Goal: Entertainment & Leisure: Consume media (video, audio)

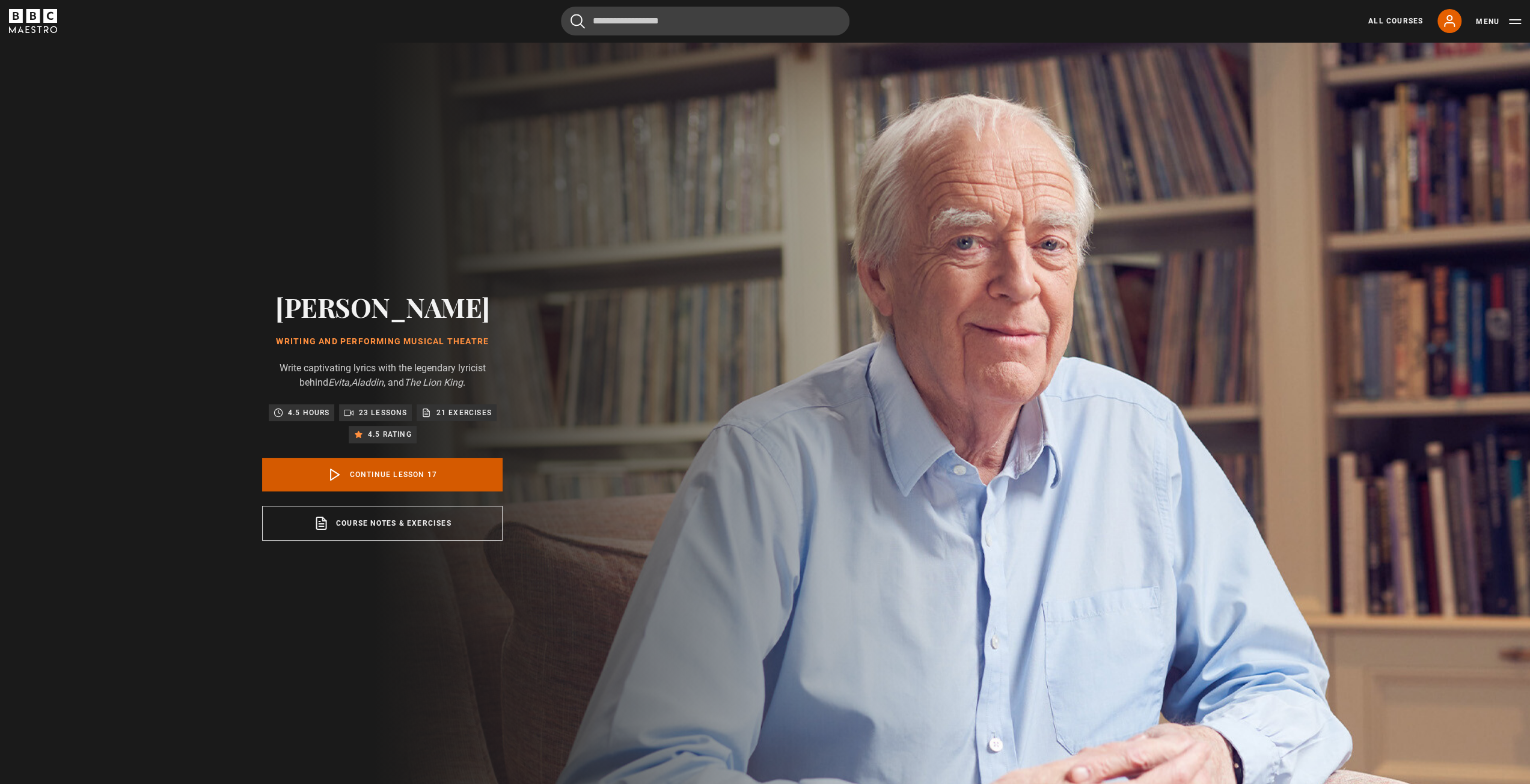
scroll to position [0, 976]
drag, startPoint x: 376, startPoint y: 483, endPoint x: 442, endPoint y: 450, distance: 73.8
click at [376, 483] on link "Continue lesson 17" at bounding box center [382, 475] width 241 height 34
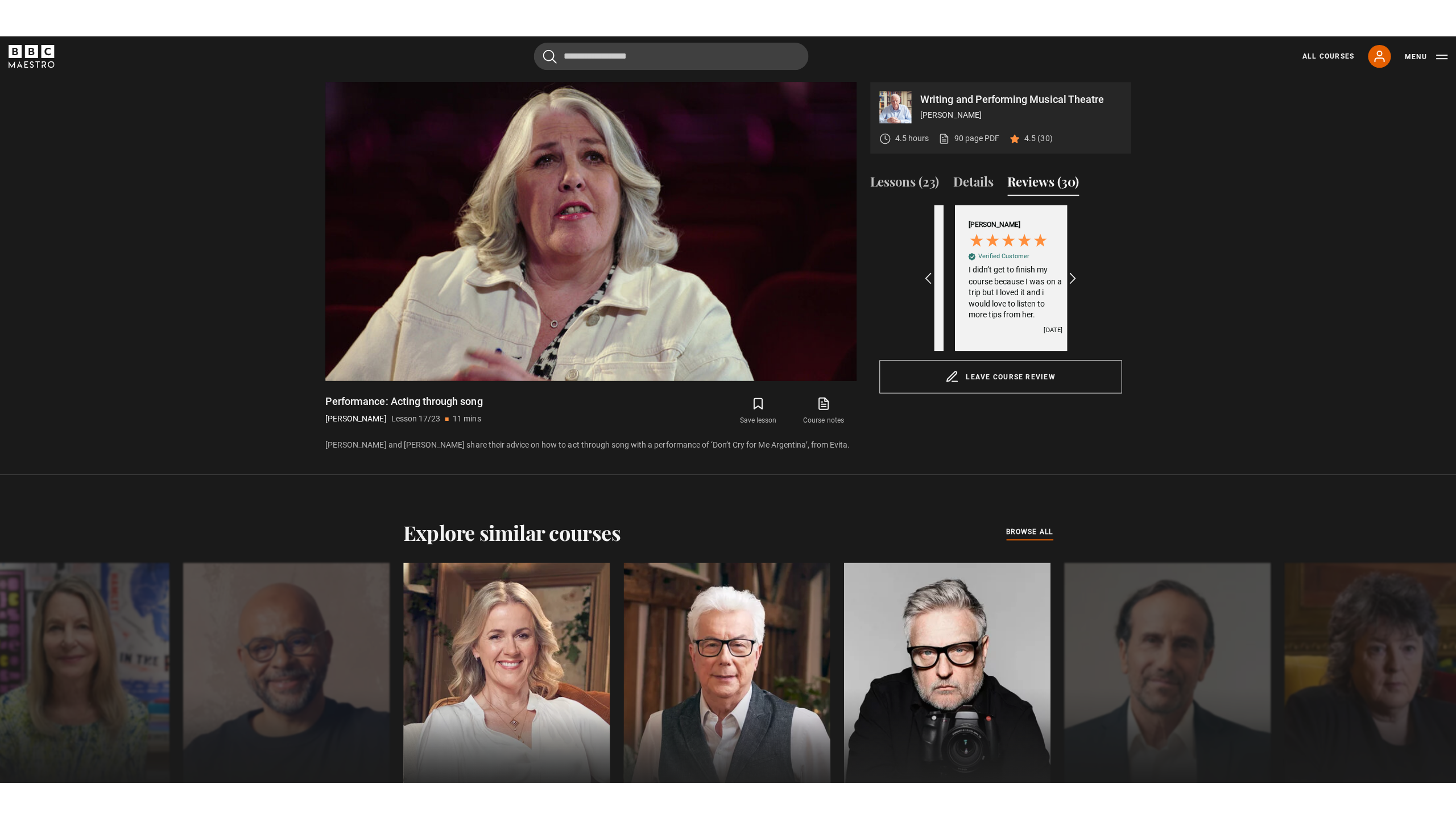
scroll to position [0, 1056]
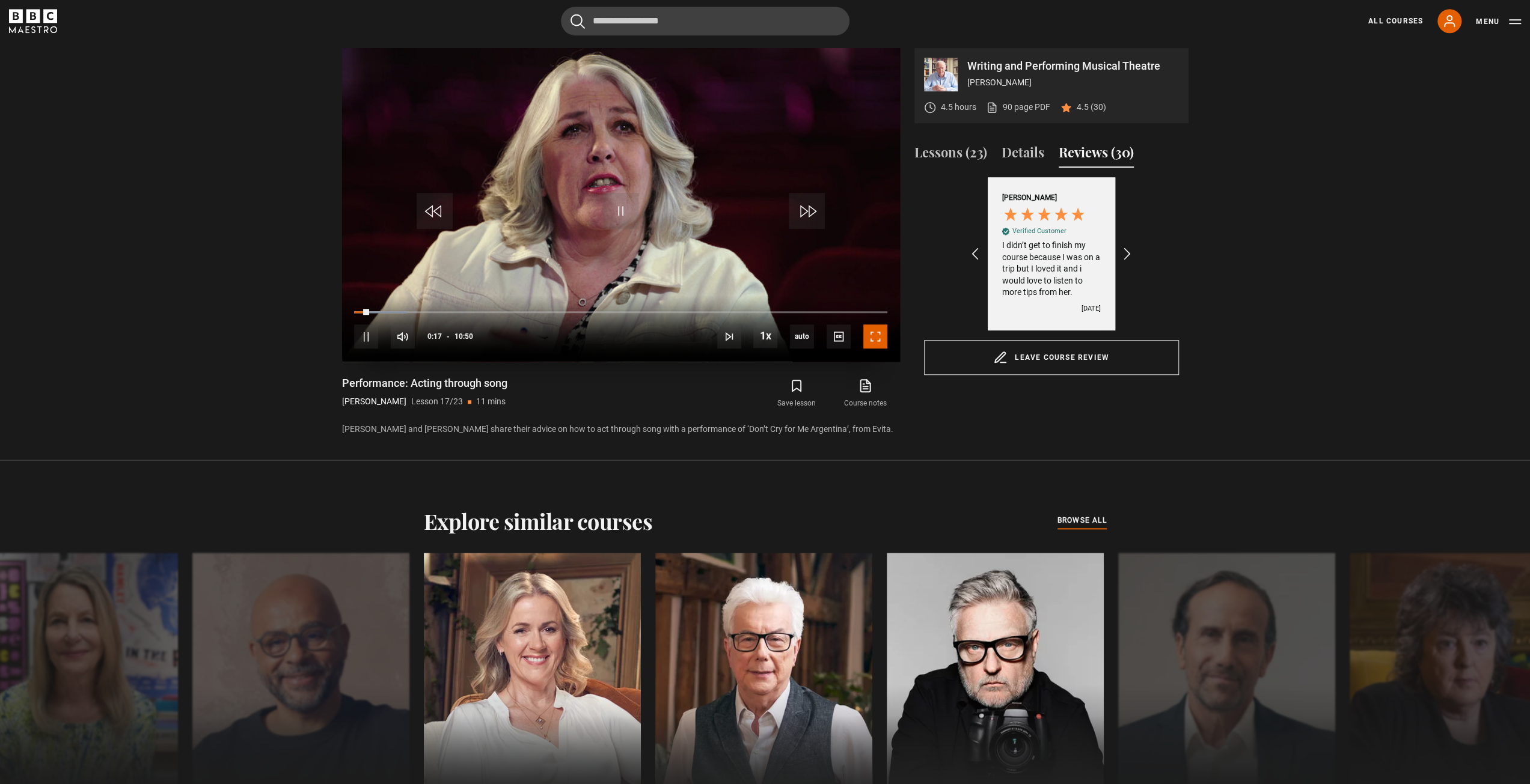
click at [869, 341] on span "Video Player" at bounding box center [875, 336] width 24 height 24
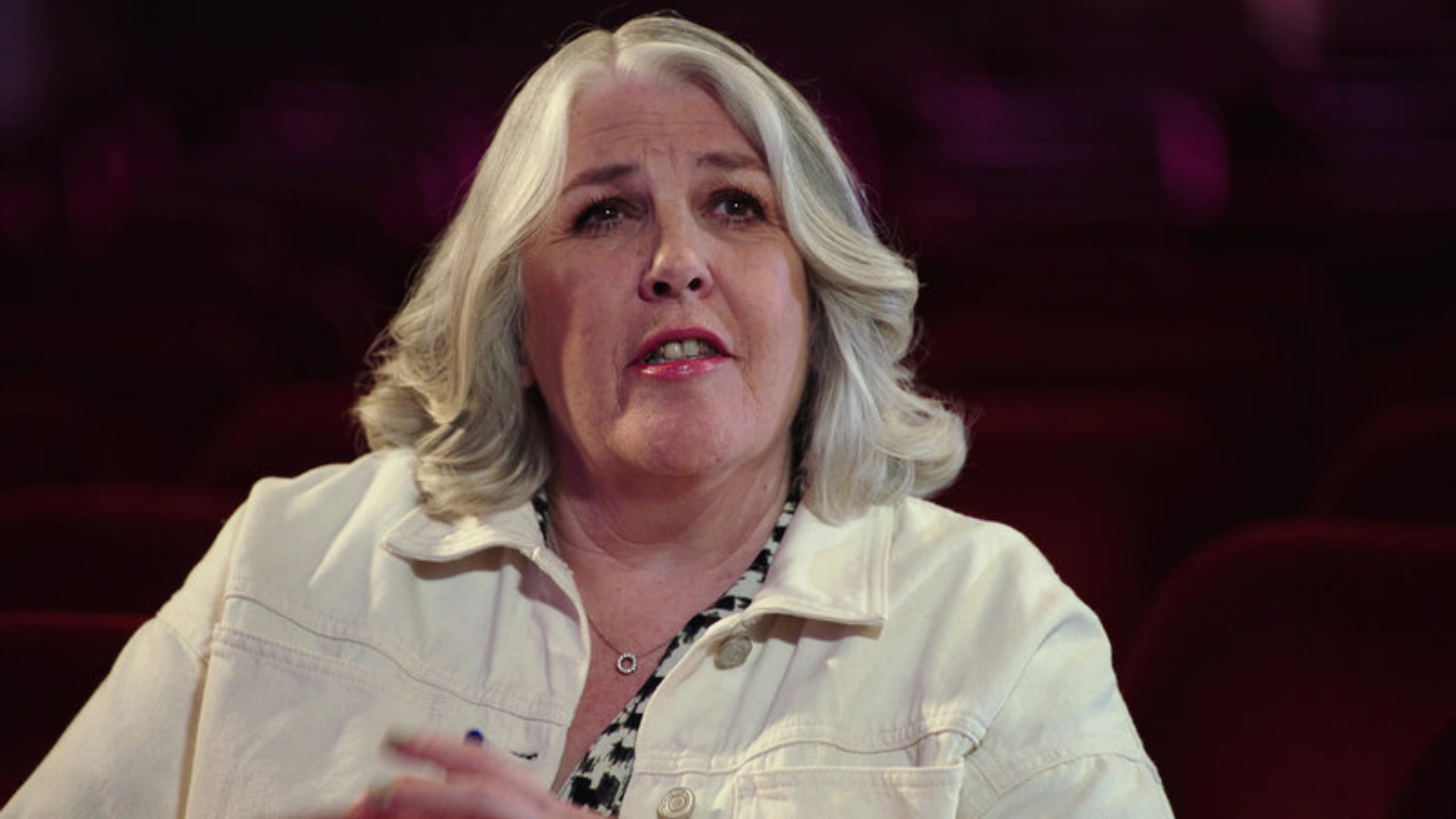
scroll to position [0, 791]
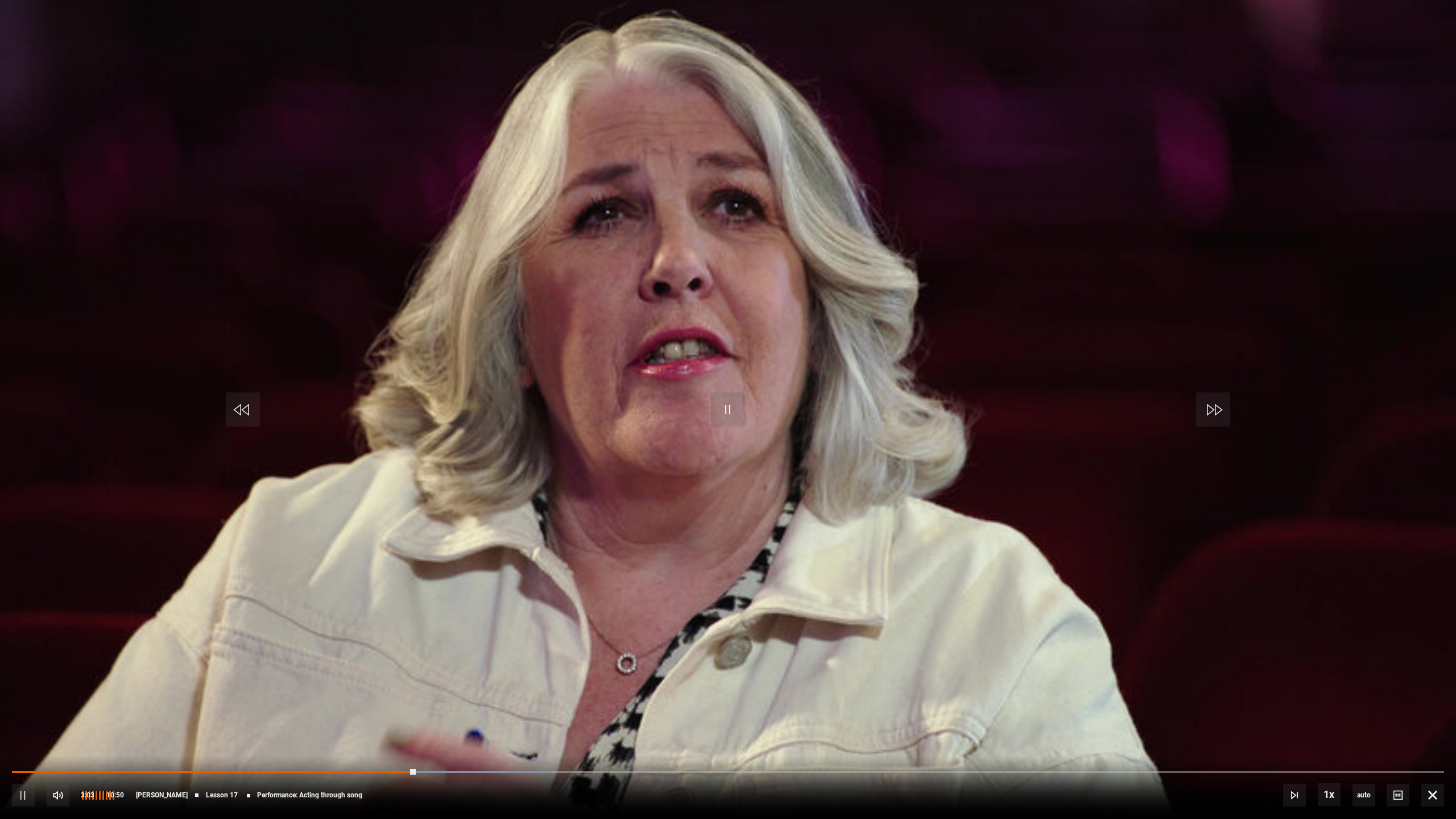
drag, startPoint x: 97, startPoint y: 791, endPoint x: 161, endPoint y: 792, distance: 64.0
click at [161, 741] on div "10s Skip Back 10 seconds Pause 10s Skip Forward 10 seconds Loaded : 37.69% 02:0…" at bounding box center [728, 787] width 1456 height 63
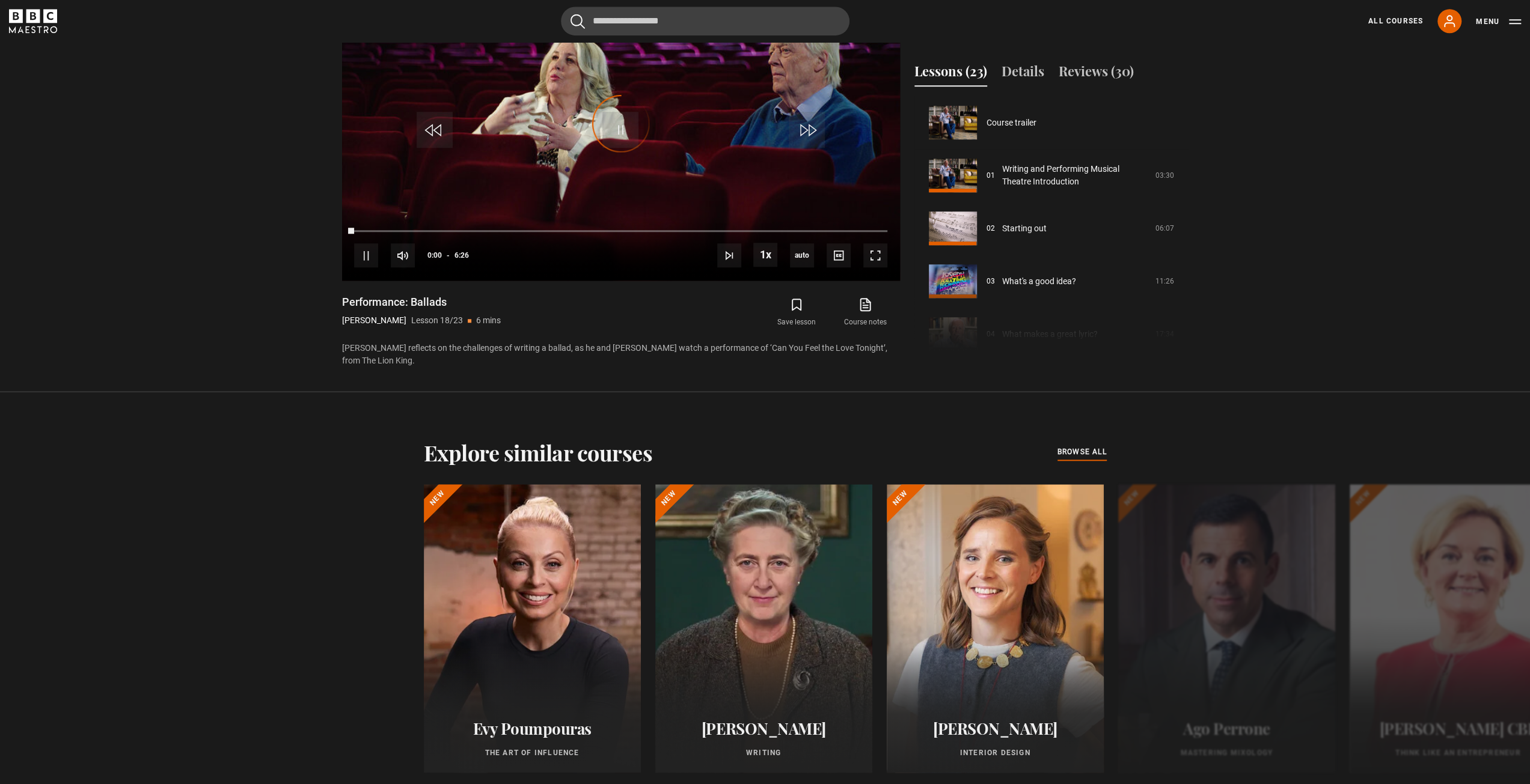
scroll to position [899, 0]
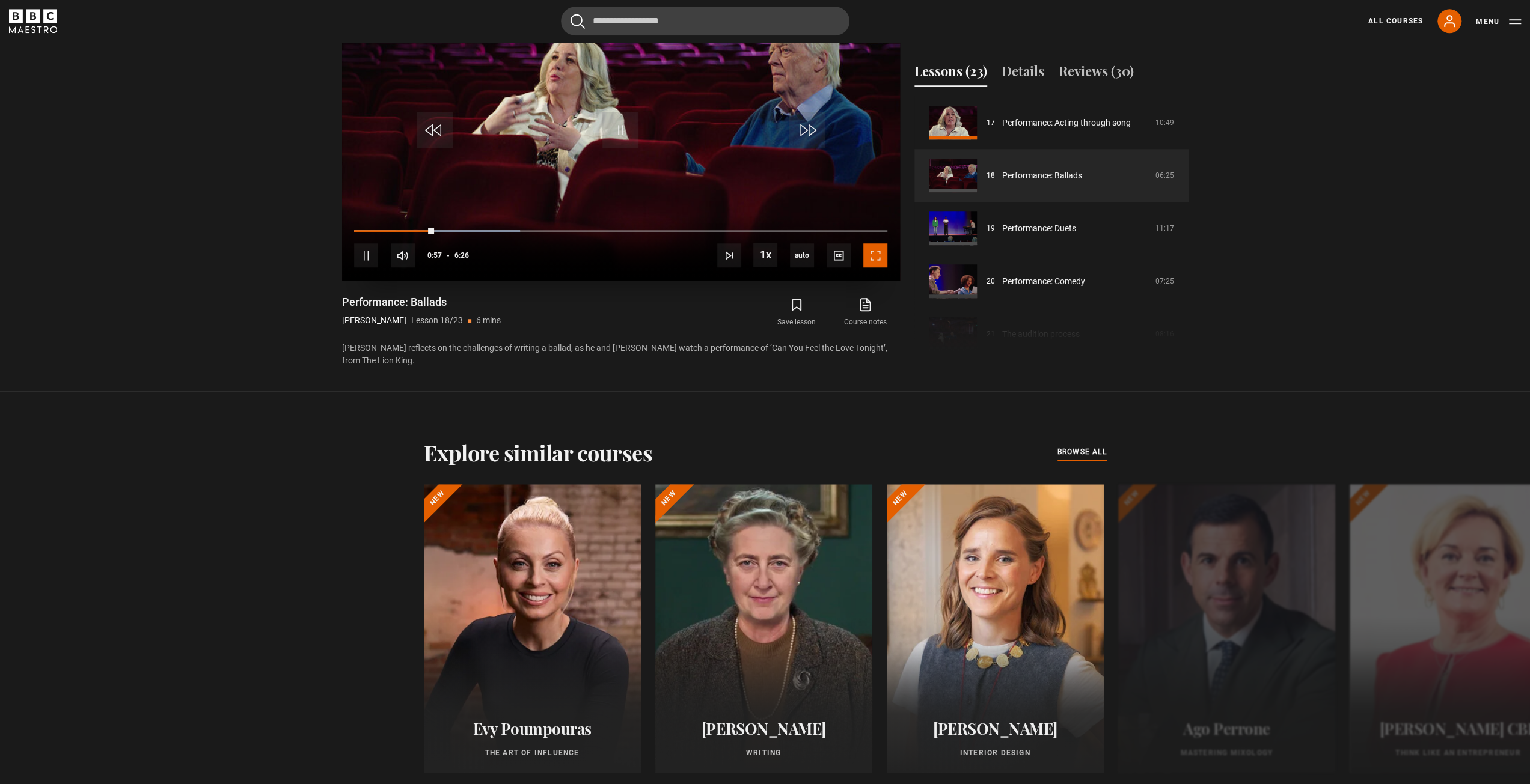
click at [874, 260] on span "Video Player" at bounding box center [875, 255] width 24 height 24
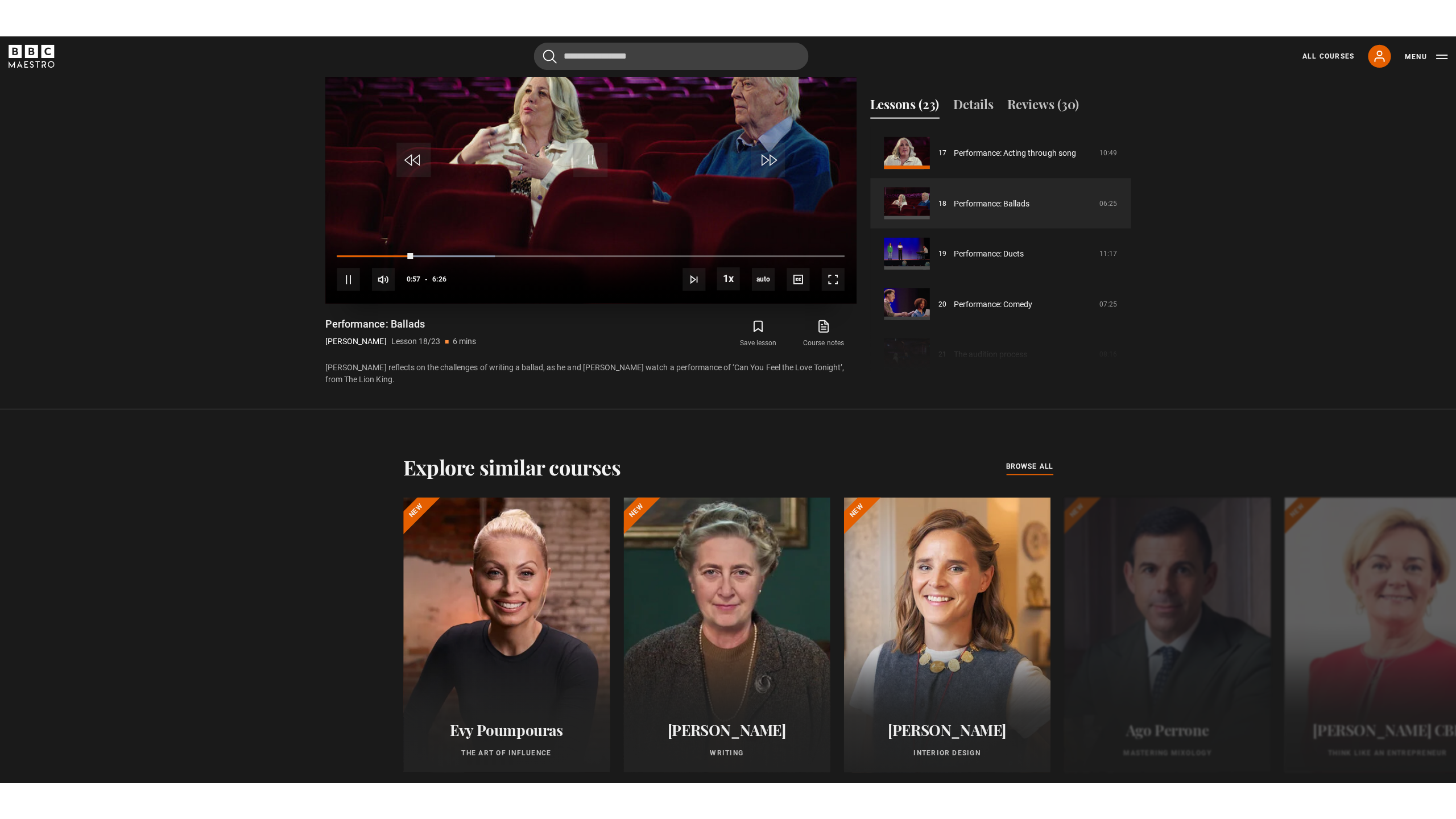
scroll to position [793, 0]
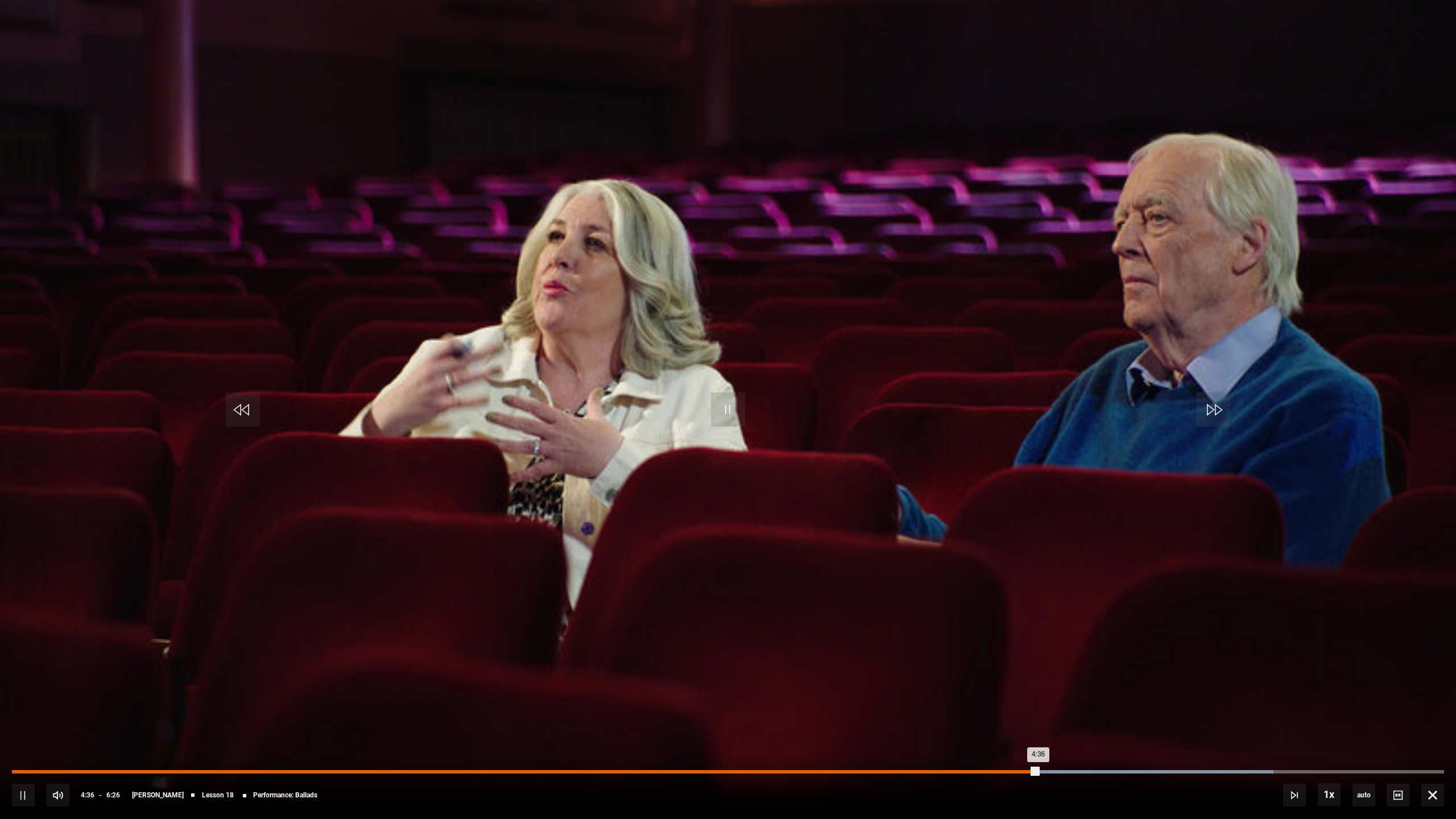
click at [989, 741] on div "4:23" at bounding box center [990, 771] width 1 height 3
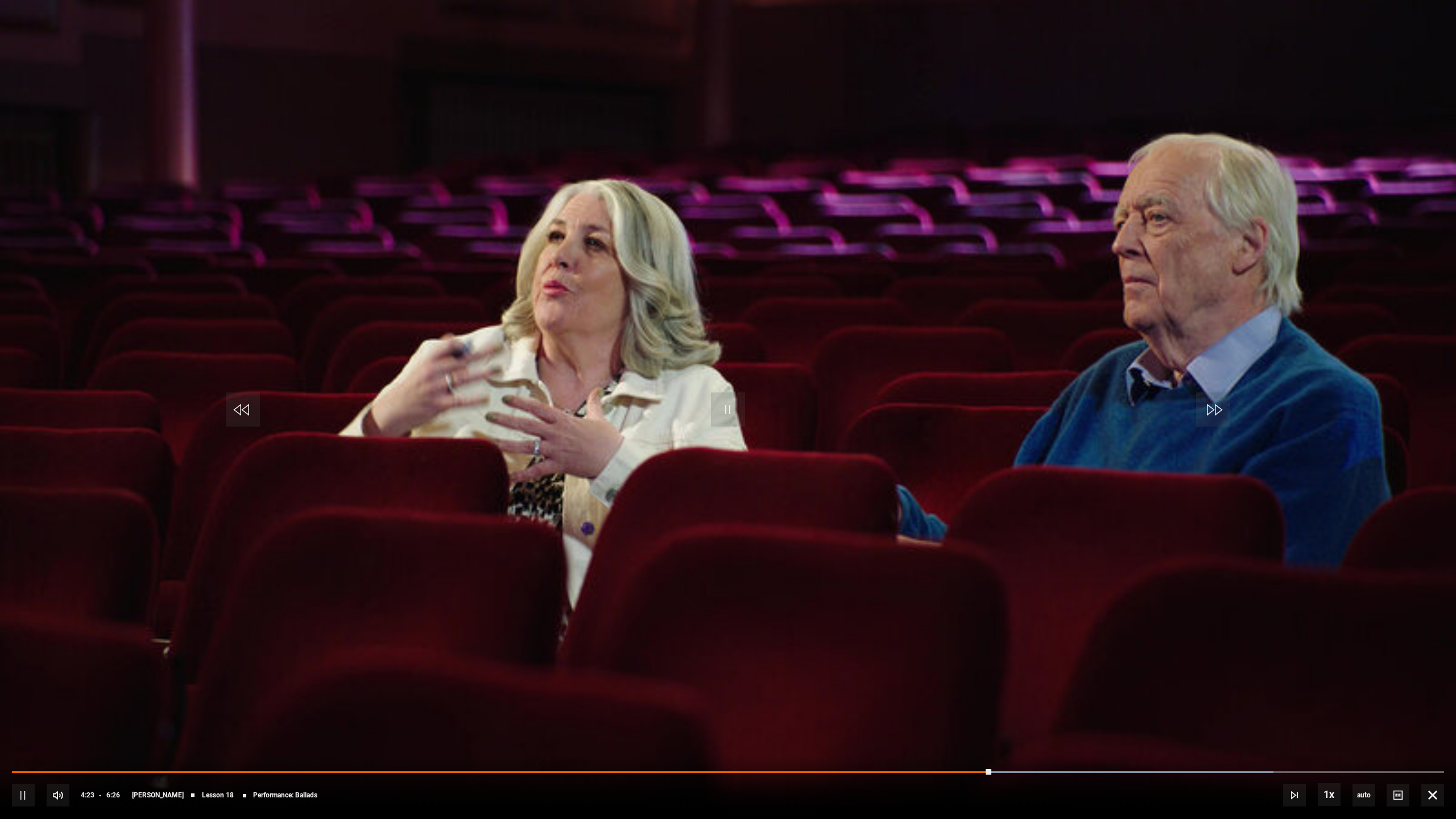
click at [910, 741] on div "10s Skip Back 10 seconds Pause 10s Skip Forward 10 seconds Loaded : 88.08% 4:11…" at bounding box center [728, 787] width 1456 height 63
click at [915, 741] on div "10s Skip Back 10 seconds Pause 10s Skip Forward 10 seconds Loaded : 88.08% 4:11…" at bounding box center [728, 787] width 1456 height 63
click at [836, 741] on div "10s Skip Back 10 seconds Pause 10s Skip Forward 10 seconds Loaded : 88.08% 3:56…" at bounding box center [728, 787] width 1456 height 63
click at [836, 741] on div "10s Skip Back 10 seconds Pause 10s Skip Forward 10 seconds Loaded : 88.08% 3:42…" at bounding box center [728, 787] width 1456 height 63
click at [837, 741] on div "10s Skip Back 10 seconds Pause 10s Skip Forward 10 seconds Loaded : 88.08% 3:42…" at bounding box center [728, 787] width 1456 height 63
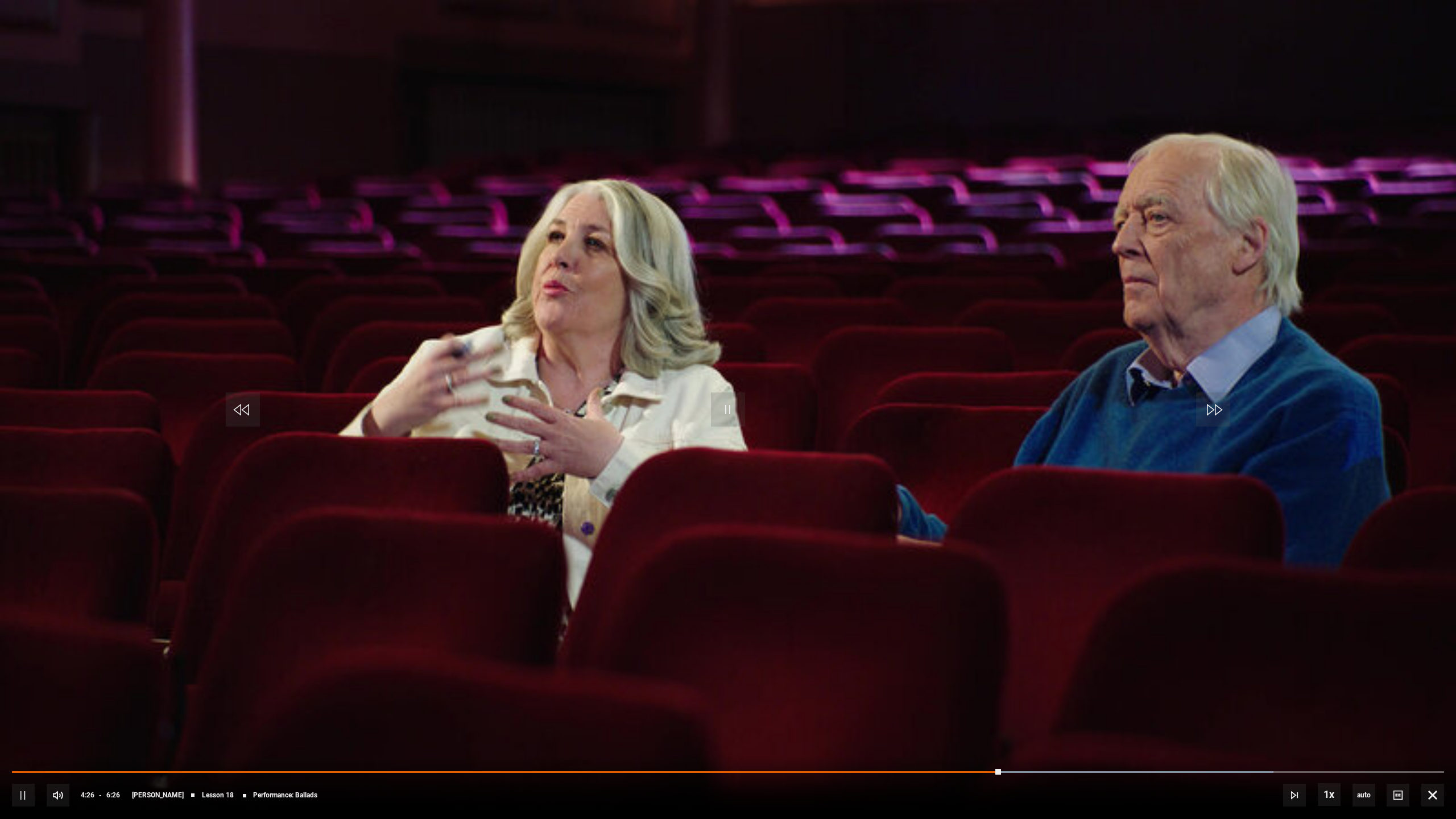
click at [838, 741] on div "10s Skip Back 10 seconds Pause 10s Skip Forward 10 seconds Loaded : 88.08% 3:42…" at bounding box center [728, 787] width 1456 height 63
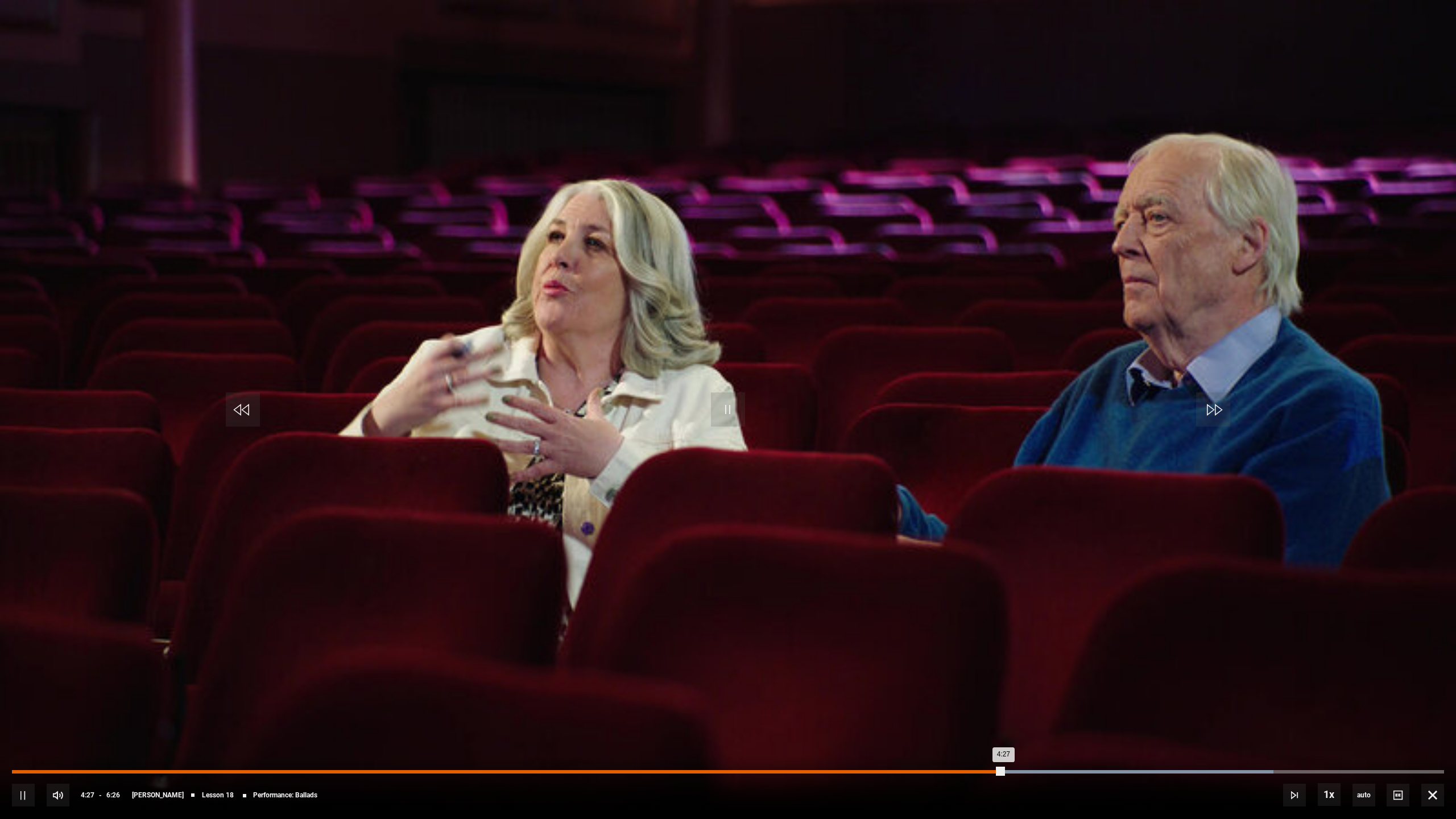
click at [838, 741] on div "Loaded : 88.08% 3:42 4:27" at bounding box center [728, 771] width 1432 height 3
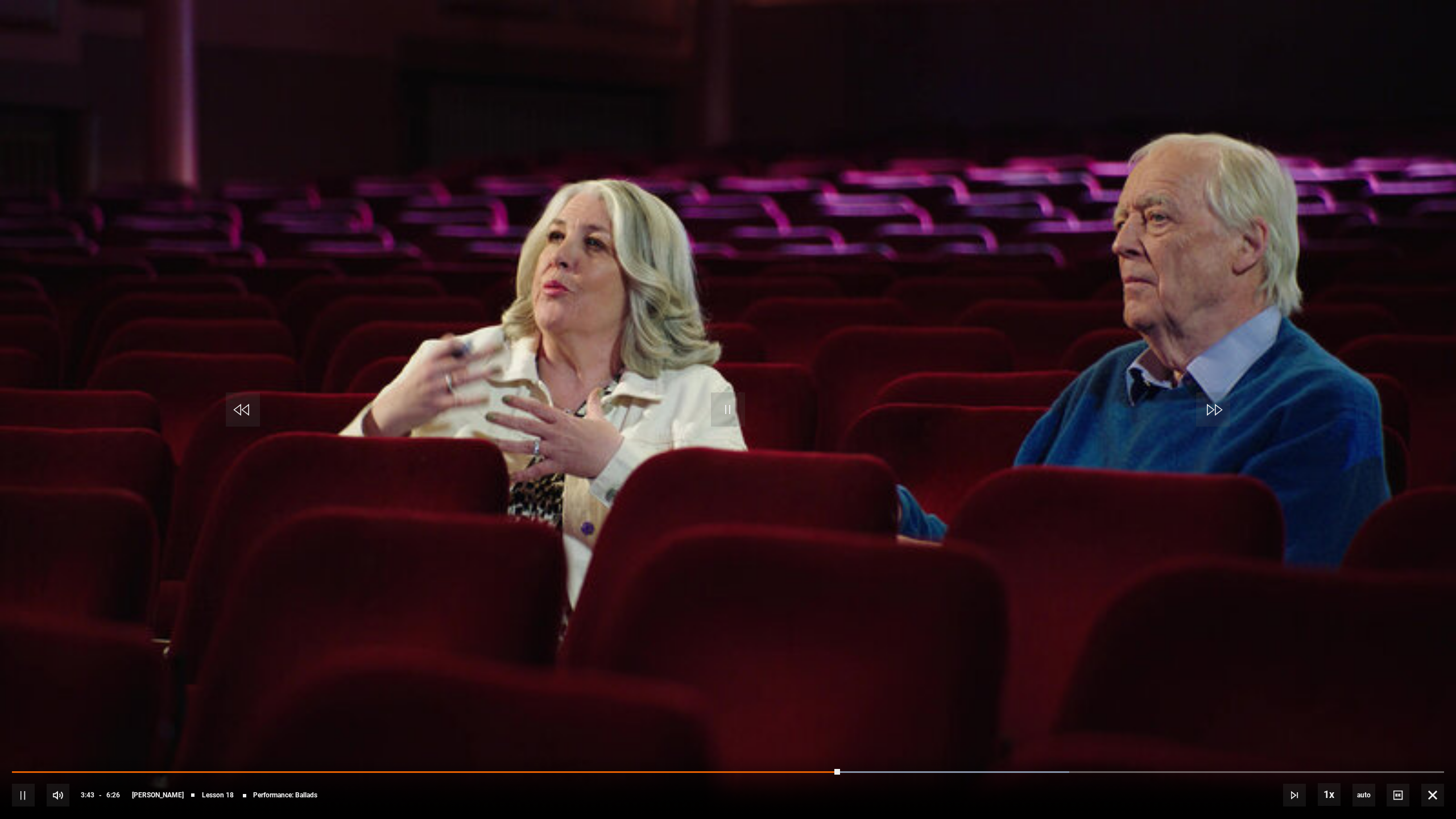
click at [862, 741] on div "10s Skip Back 10 seconds Pause 10s Skip Forward 10 seconds Loaded : 73.83% 3:45…" at bounding box center [728, 787] width 1456 height 63
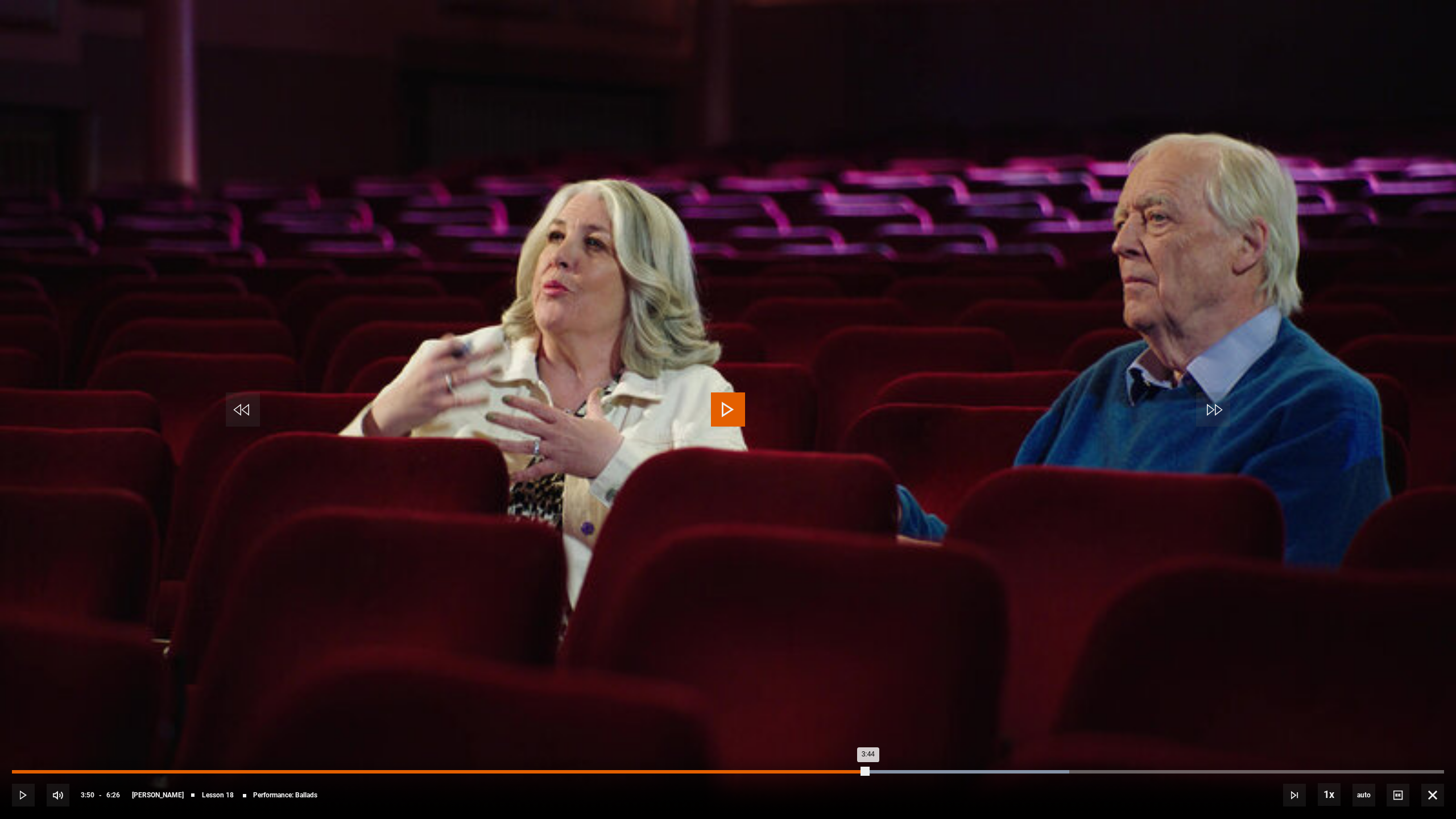
click at [868, 741] on div "Loaded : 73.83% 3:50 3:44" at bounding box center [728, 771] width 1432 height 3
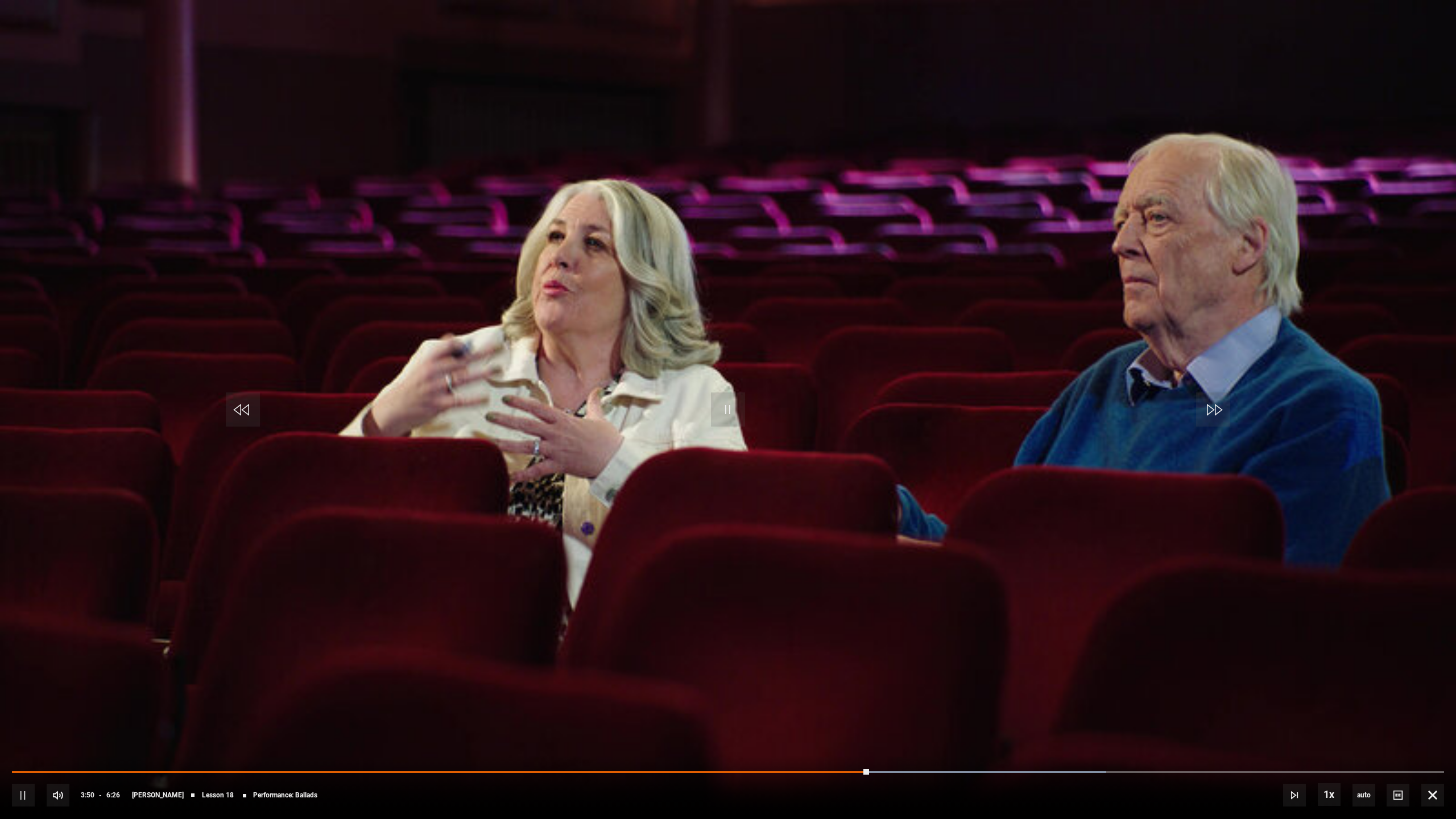
drag, startPoint x: 887, startPoint y: 768, endPoint x: 899, endPoint y: 768, distance: 12.0
click at [899, 741] on div "10s Skip Back 10 seconds Pause 10s Skip Forward 10 seconds Loaded : 76.42% 3:52…" at bounding box center [728, 787] width 1456 height 63
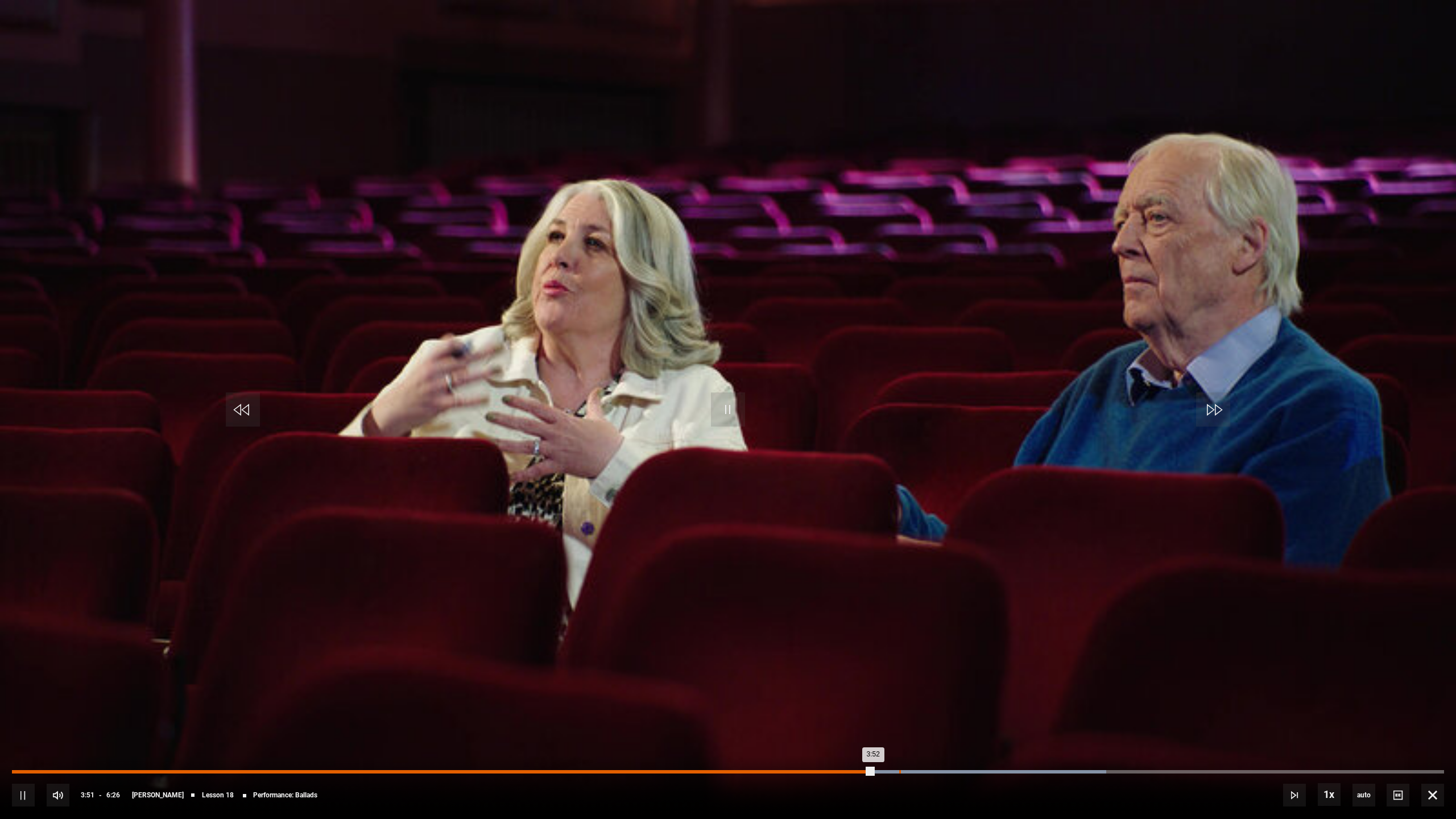
click at [897, 741] on div "Loaded : 76.42% 3:59 3:52" at bounding box center [728, 771] width 1432 height 3
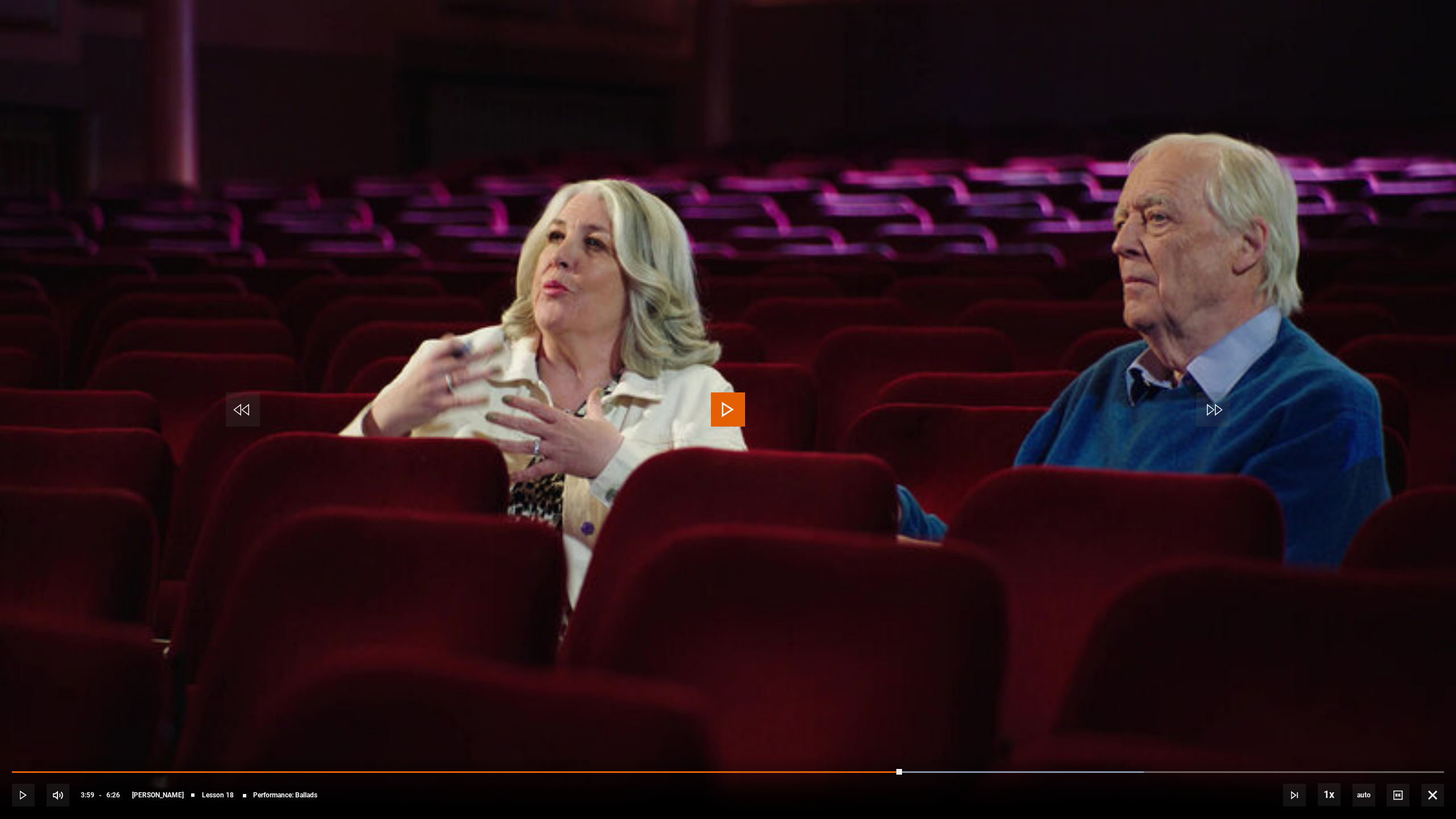
drag, startPoint x: 902, startPoint y: 770, endPoint x: 928, endPoint y: 769, distance: 26.0
click at [928, 741] on div "10s Skip Back 10 seconds Play 10s Skip Forward 10 seconds Loaded : 79.02% 3:59 …" at bounding box center [728, 787] width 1456 height 63
drag, startPoint x: 928, startPoint y: 768, endPoint x: 969, endPoint y: 764, distance: 41.2
click at [969, 741] on div "10s Skip Back 10 seconds Pause 10s Skip Forward 10 seconds Loaded : 80.31% 3:59…" at bounding box center [728, 787] width 1456 height 63
click at [693, 741] on div "10s Skip Back 10 seconds Pause 10s Skip Forward 10 seconds Loaded : 80.31% 3:21…" at bounding box center [728, 787] width 1456 height 63
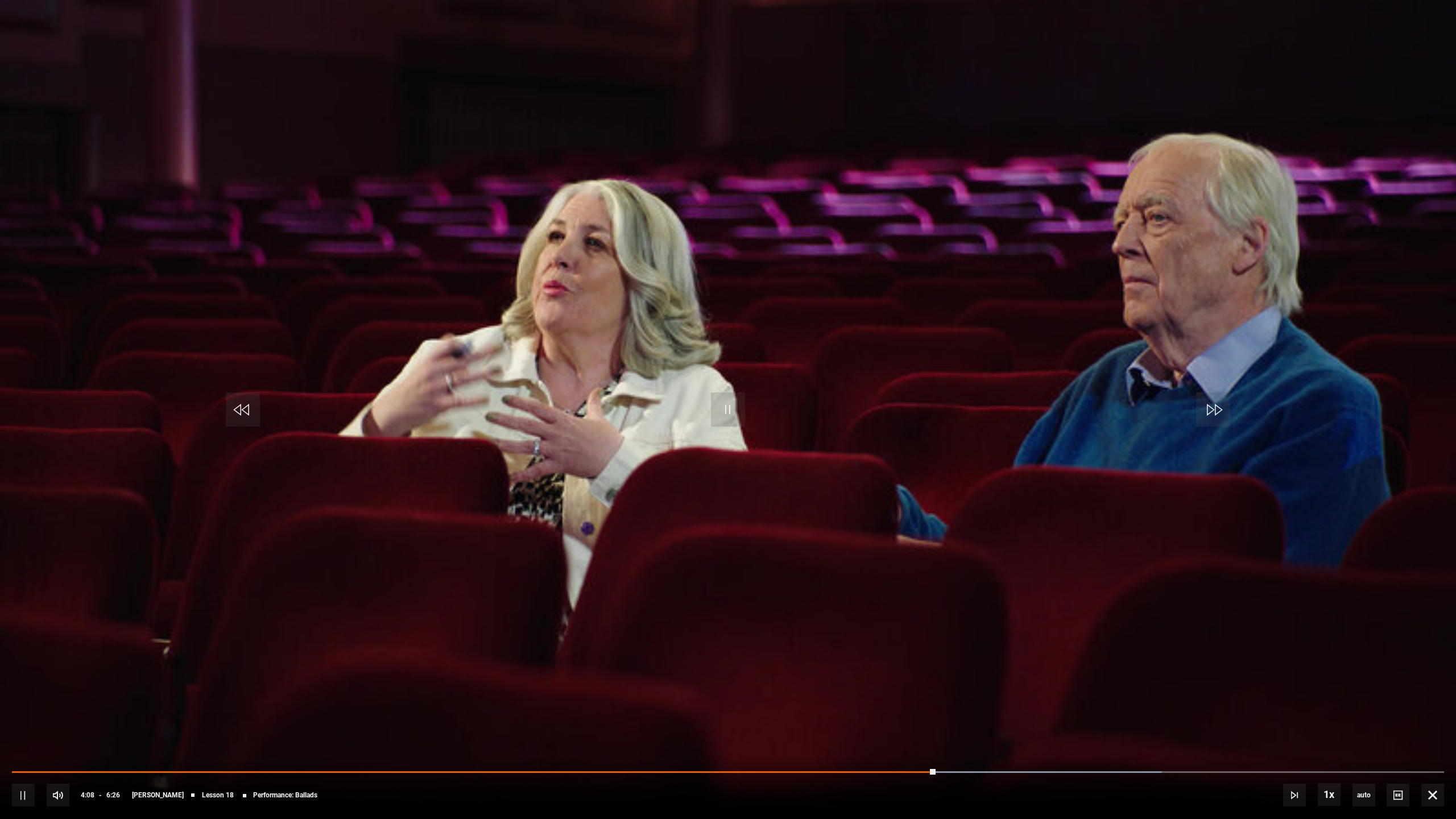
click at [694, 741] on div "10s Skip Back 10 seconds Pause 10s Skip Forward 10 seconds Loaded : 80.31% 3:21…" at bounding box center [728, 787] width 1456 height 63
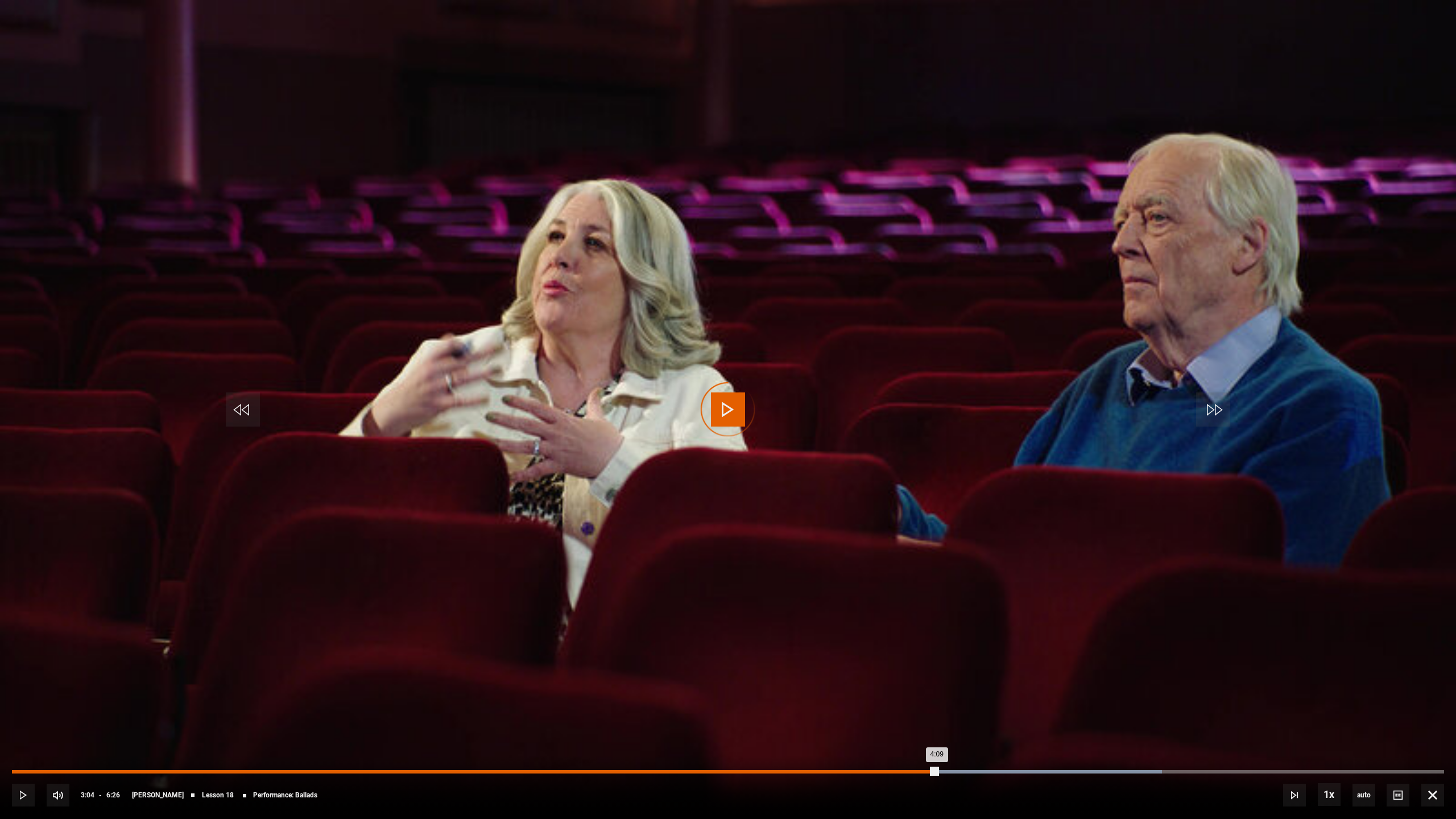
click at [696, 741] on div "3:04" at bounding box center [696, 771] width 1 height 3
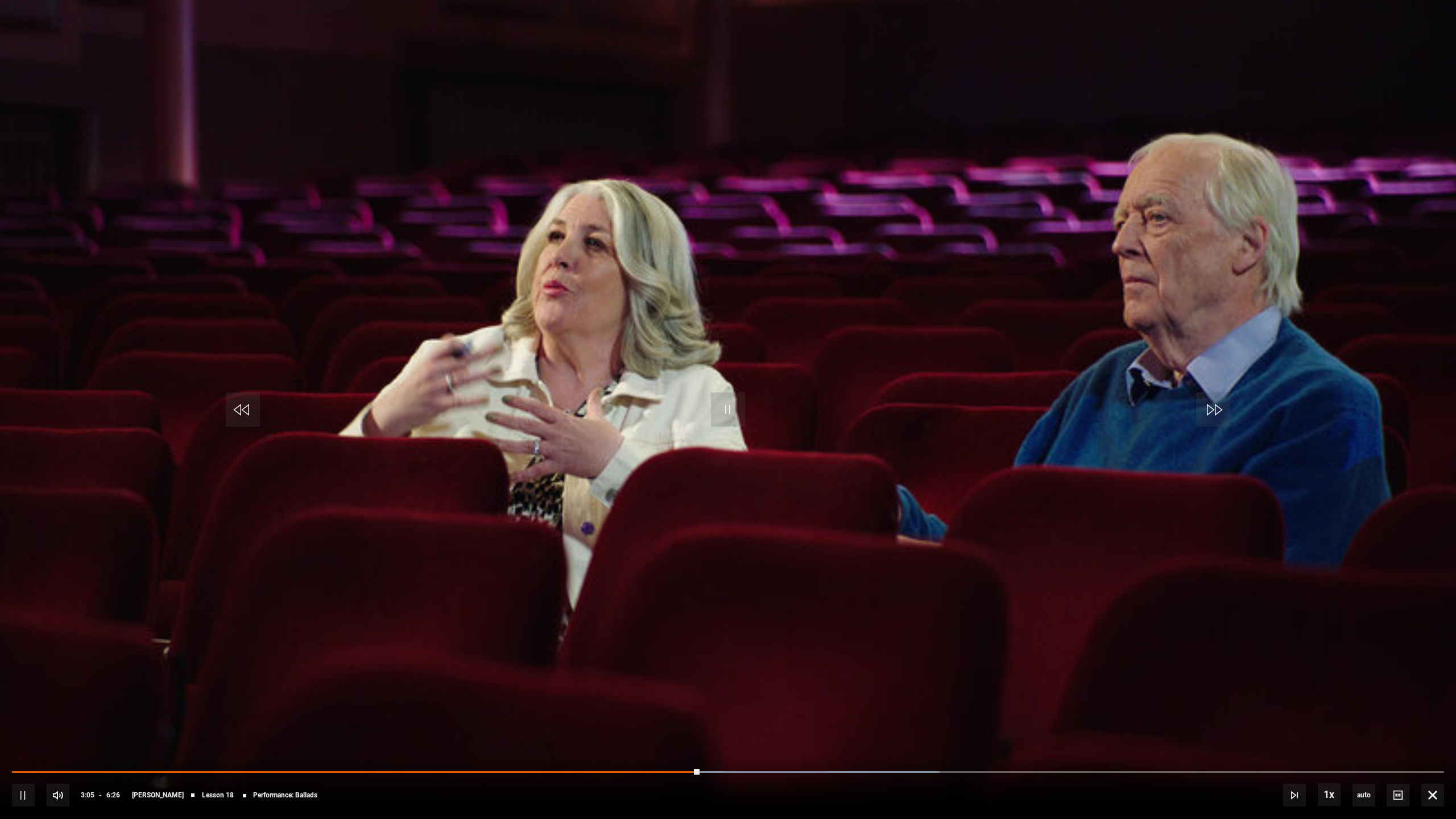
click at [579, 741] on div "10s Skip Back 10 seconds Pause 10s Skip Forward 10 seconds Loaded : 64.77% 2:37…" at bounding box center [728, 787] width 1456 height 63
click at [581, 741] on div "10s Skip Back 10 seconds Pause 10s Skip Forward 10 seconds Loaded : 64.77% 2:33…" at bounding box center [728, 787] width 1456 height 63
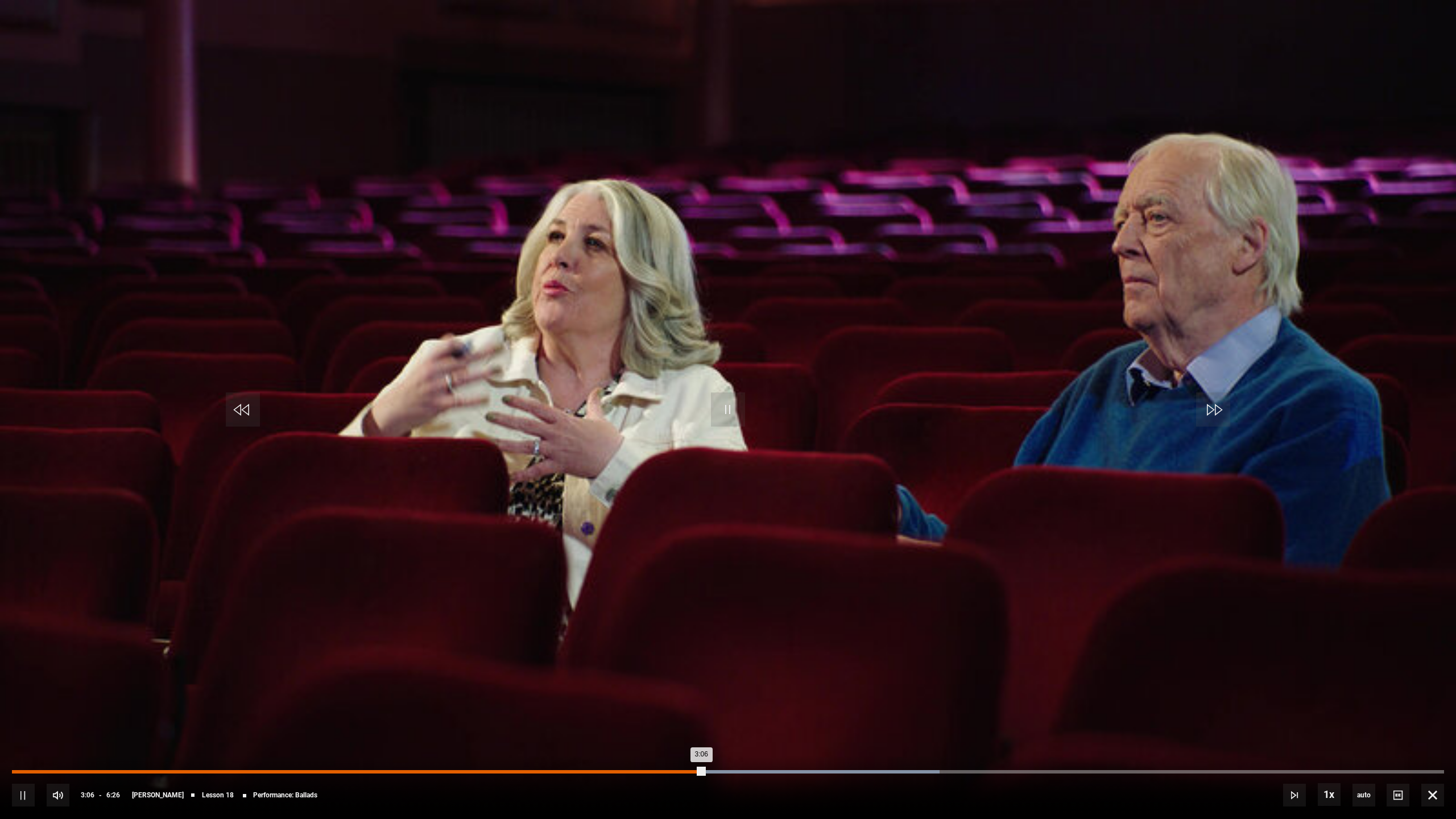
click at [583, 741] on div "Loaded : 64.77% 2:33 3:06" at bounding box center [728, 771] width 1432 height 3
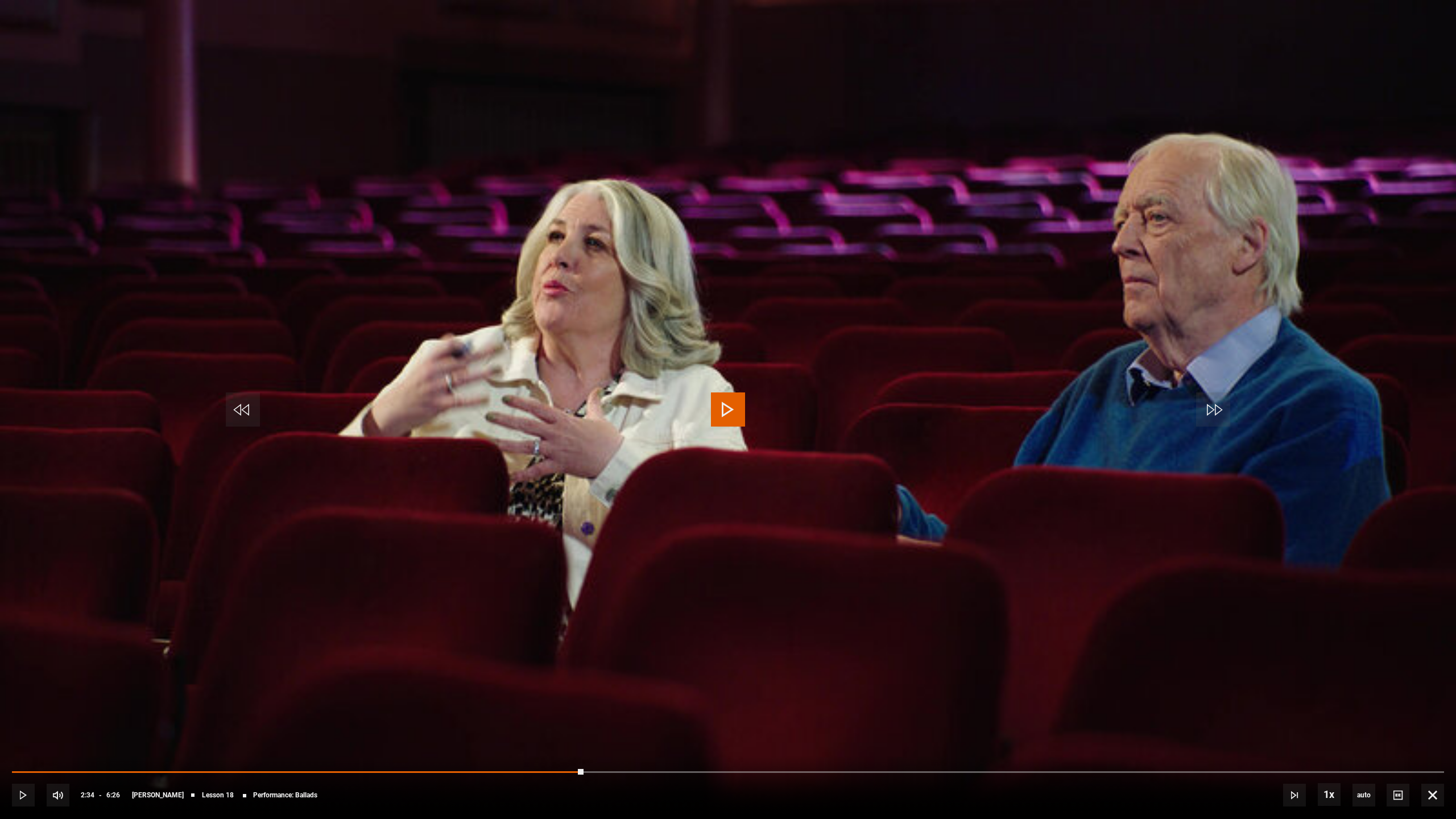
drag, startPoint x: 583, startPoint y: 773, endPoint x: 479, endPoint y: 768, distance: 104.1
click at [478, 741] on div "10s Skip Back 10 seconds Play 10s Skip Forward 10 seconds Loaded : 37.56% 2:33 …" at bounding box center [728, 787] width 1456 height 63
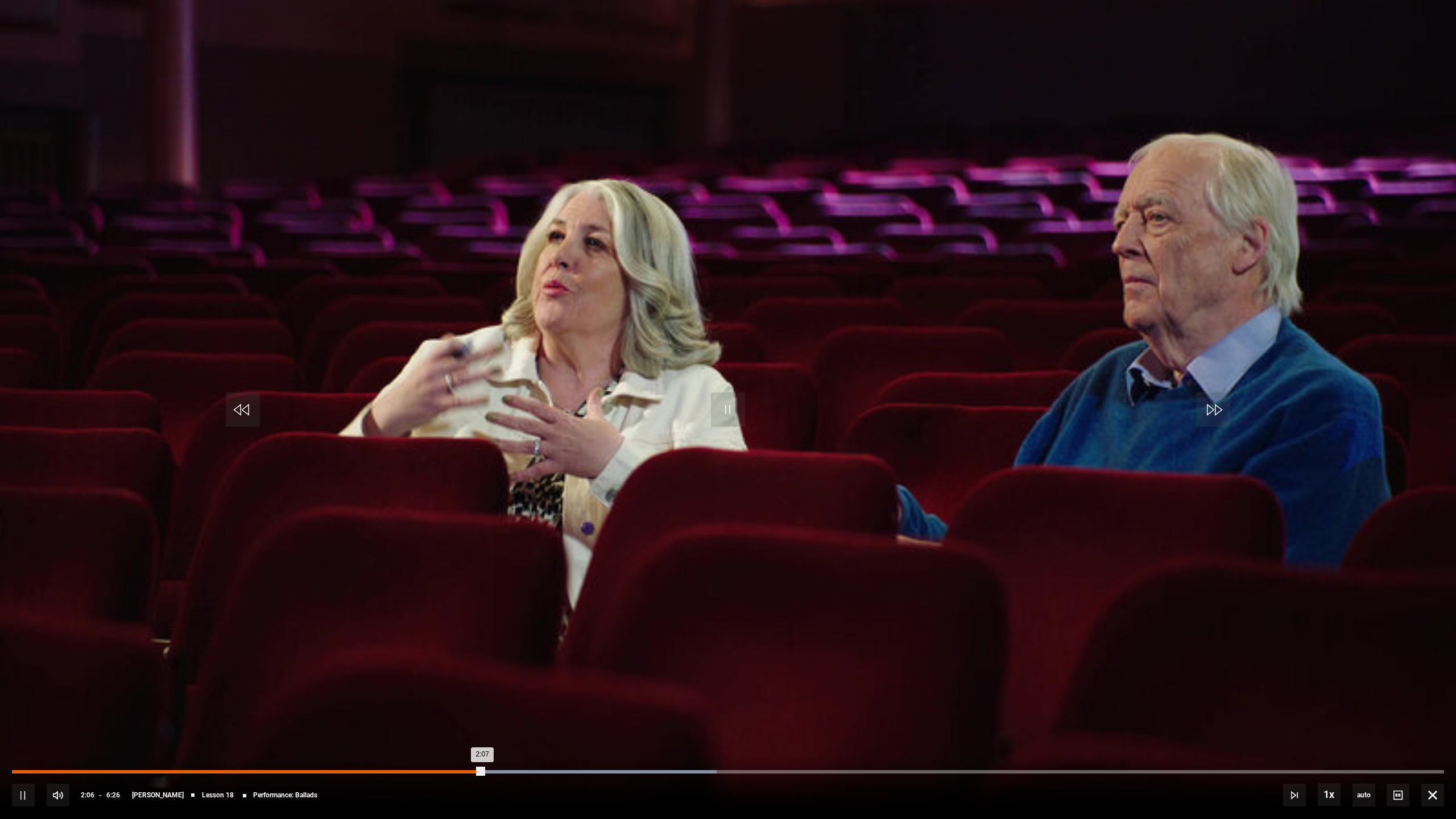
drag, startPoint x: 480, startPoint y: 768, endPoint x: 431, endPoint y: 770, distance: 49.0
click at [431, 741] on div "10s Skip Back 10 seconds Pause 10s Skip Forward 10 seconds Loaded : 49.22% 1:56…" at bounding box center [728, 787] width 1456 height 63
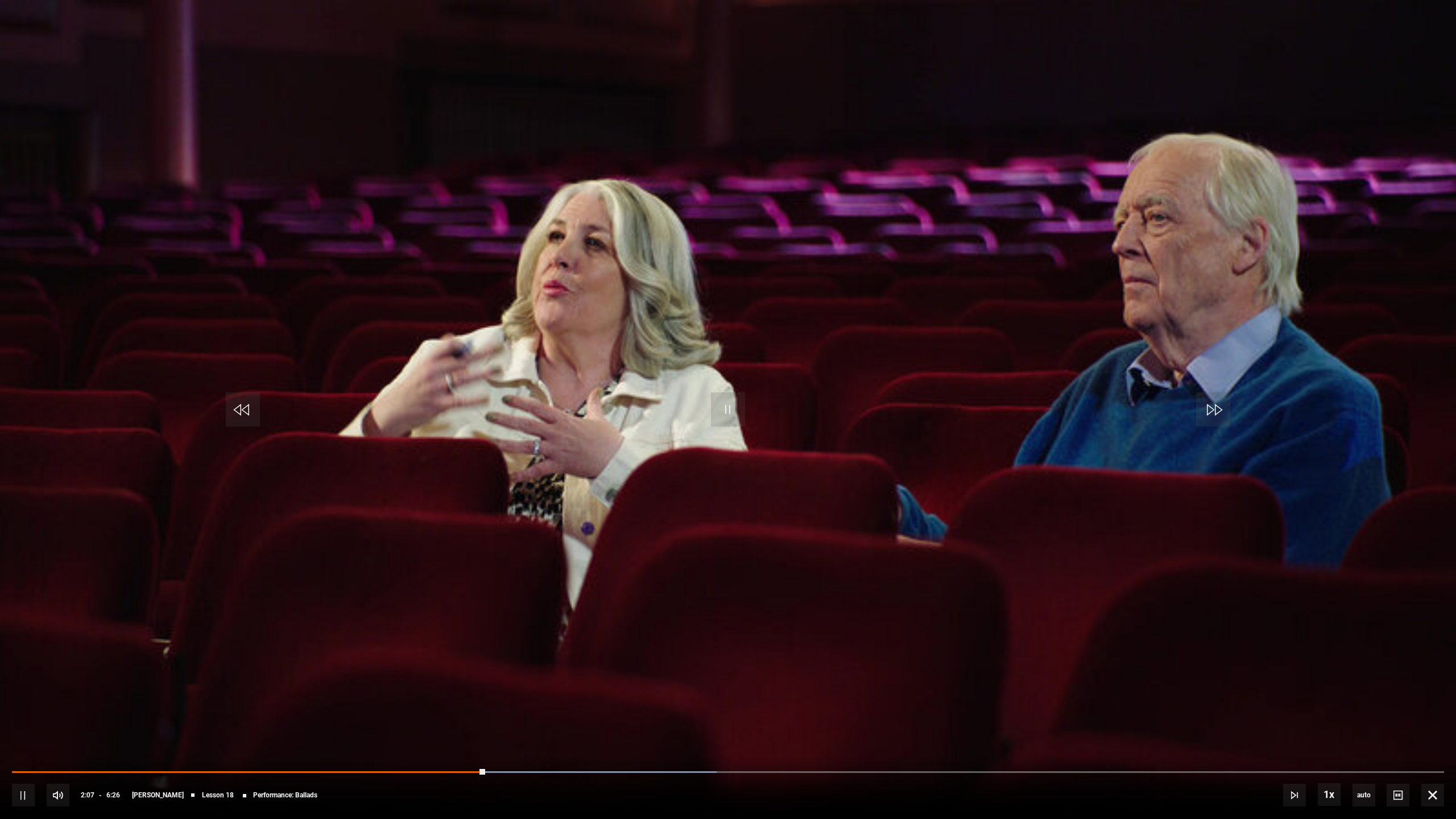
click at [433, 741] on div "10s Skip Back 10 seconds Pause 10s Skip Forward 10 seconds Loaded : 49.22% 1:53…" at bounding box center [728, 787] width 1456 height 63
click at [430, 741] on div "10s Skip Back 10 seconds Pause 10s Skip Forward 10 seconds Loaded : 49.22% 1:53…" at bounding box center [728, 787] width 1456 height 63
drag, startPoint x: 424, startPoint y: 773, endPoint x: 409, endPoint y: 773, distance: 15.0
click at [422, 741] on div "Loaded : 49.22% 1:51 1:51" at bounding box center [728, 772] width 1432 height 2
drag, startPoint x: 409, startPoint y: 773, endPoint x: 346, endPoint y: 769, distance: 63.1
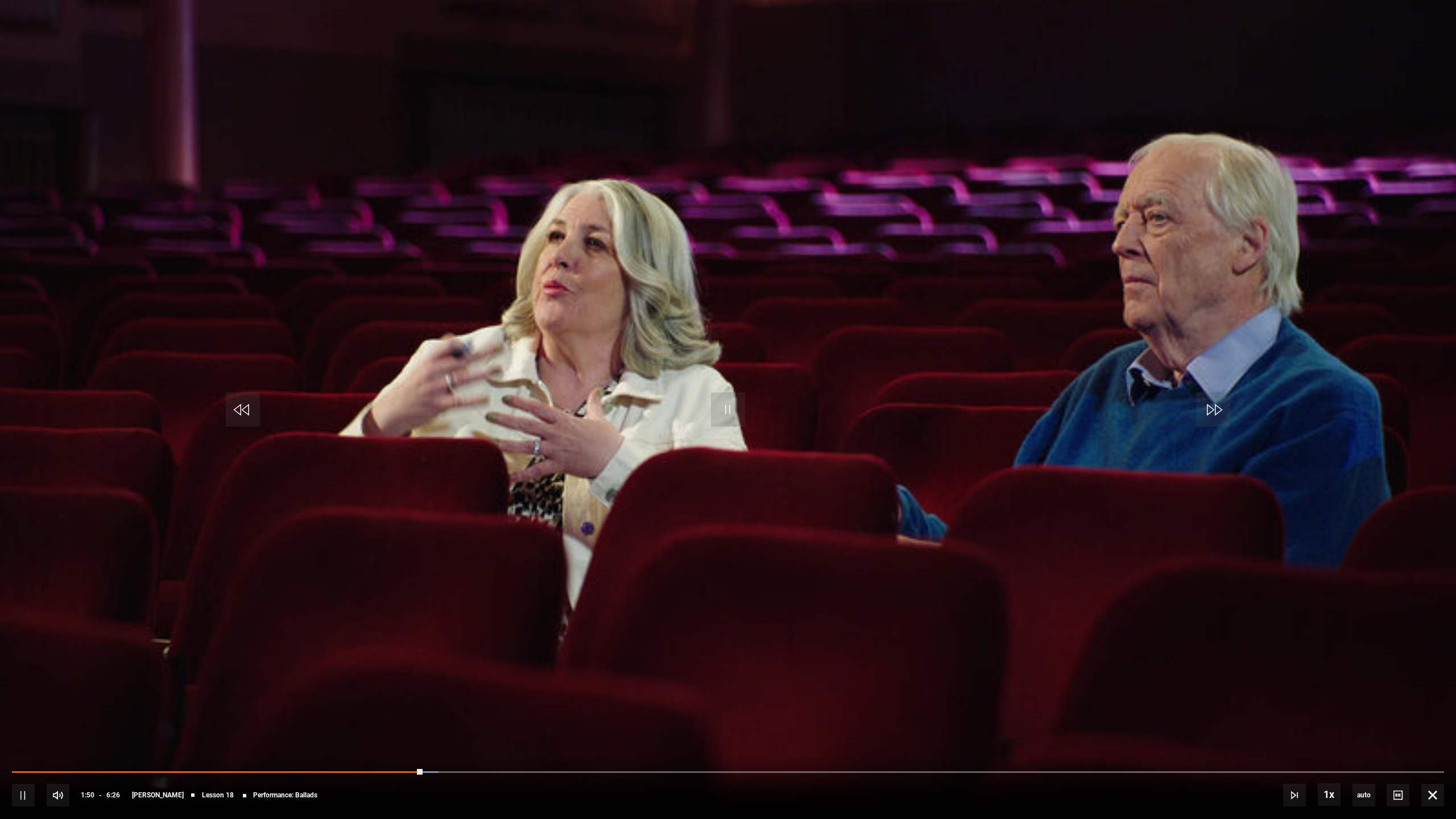
click at [346, 741] on div "10s Skip Back 10 seconds Pause 10s Skip Forward 10 seconds Loaded : 29.79% 1:33…" at bounding box center [728, 787] width 1456 height 63
click at [440, 741] on div "Loaded : 36.27% 1:55 1:51" at bounding box center [728, 771] width 1432 height 3
click at [1129, 575] on video "Video Player" at bounding box center [728, 409] width 1456 height 819
click at [718, 352] on video "Video Player" at bounding box center [728, 409] width 1456 height 819
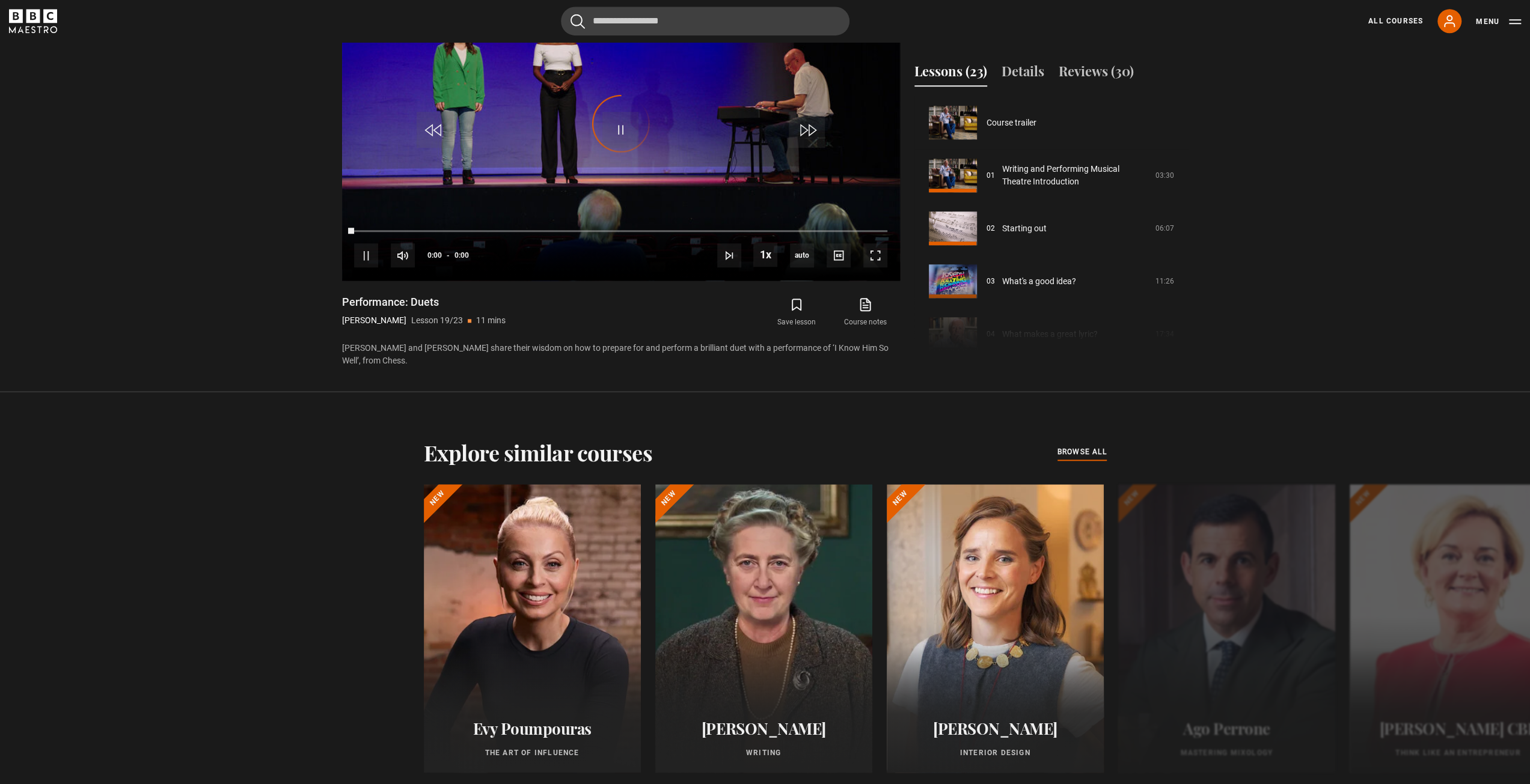
scroll to position [951, 0]
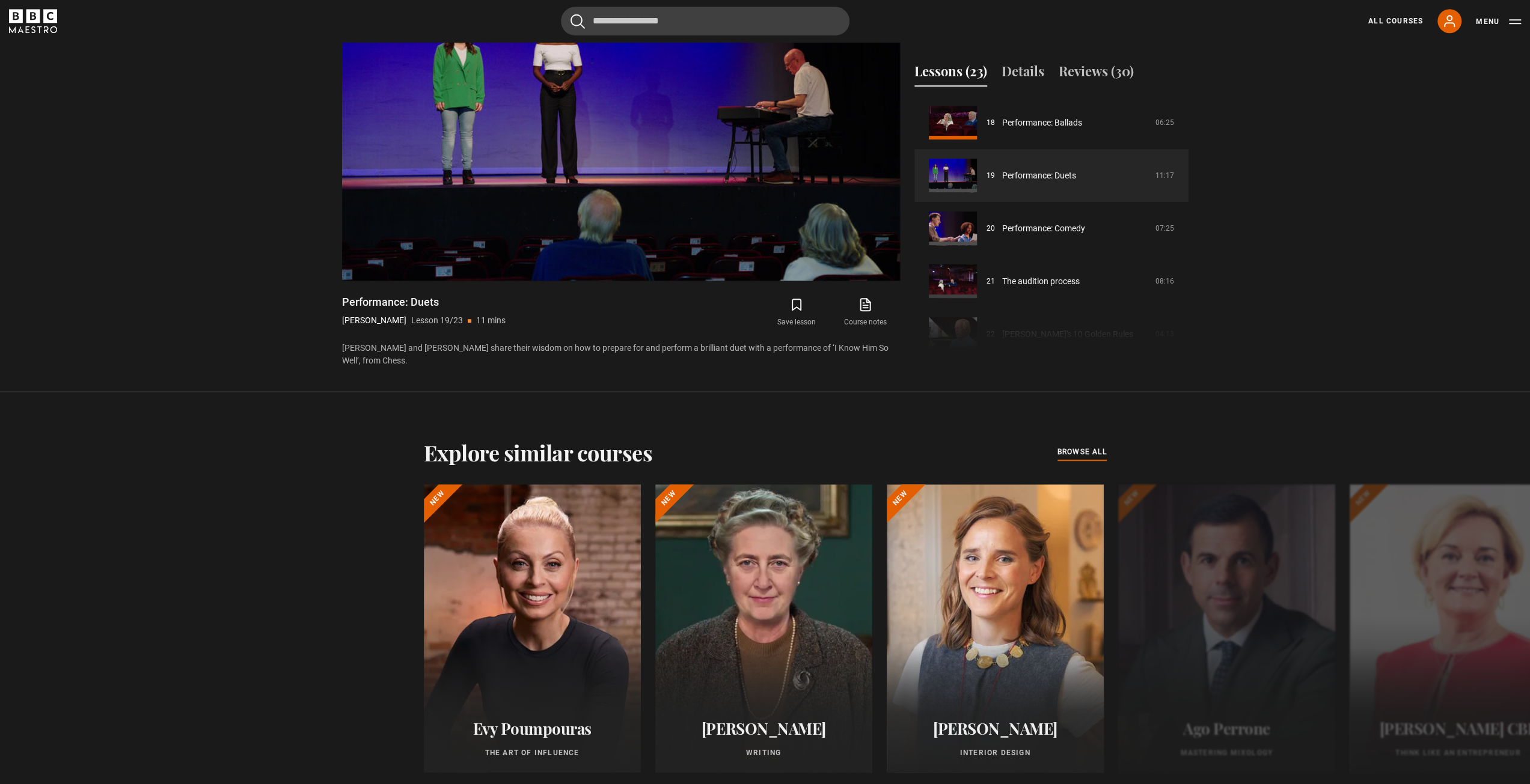
drag, startPoint x: 1386, startPoint y: 182, endPoint x: 1373, endPoint y: 264, distance: 83.0
click at [1386, 182] on section "Writing and Performing Musical Theatre [PERSON_NAME] 4.5 hours 90 page PDF (ope…" at bounding box center [765, 155] width 1530 height 472
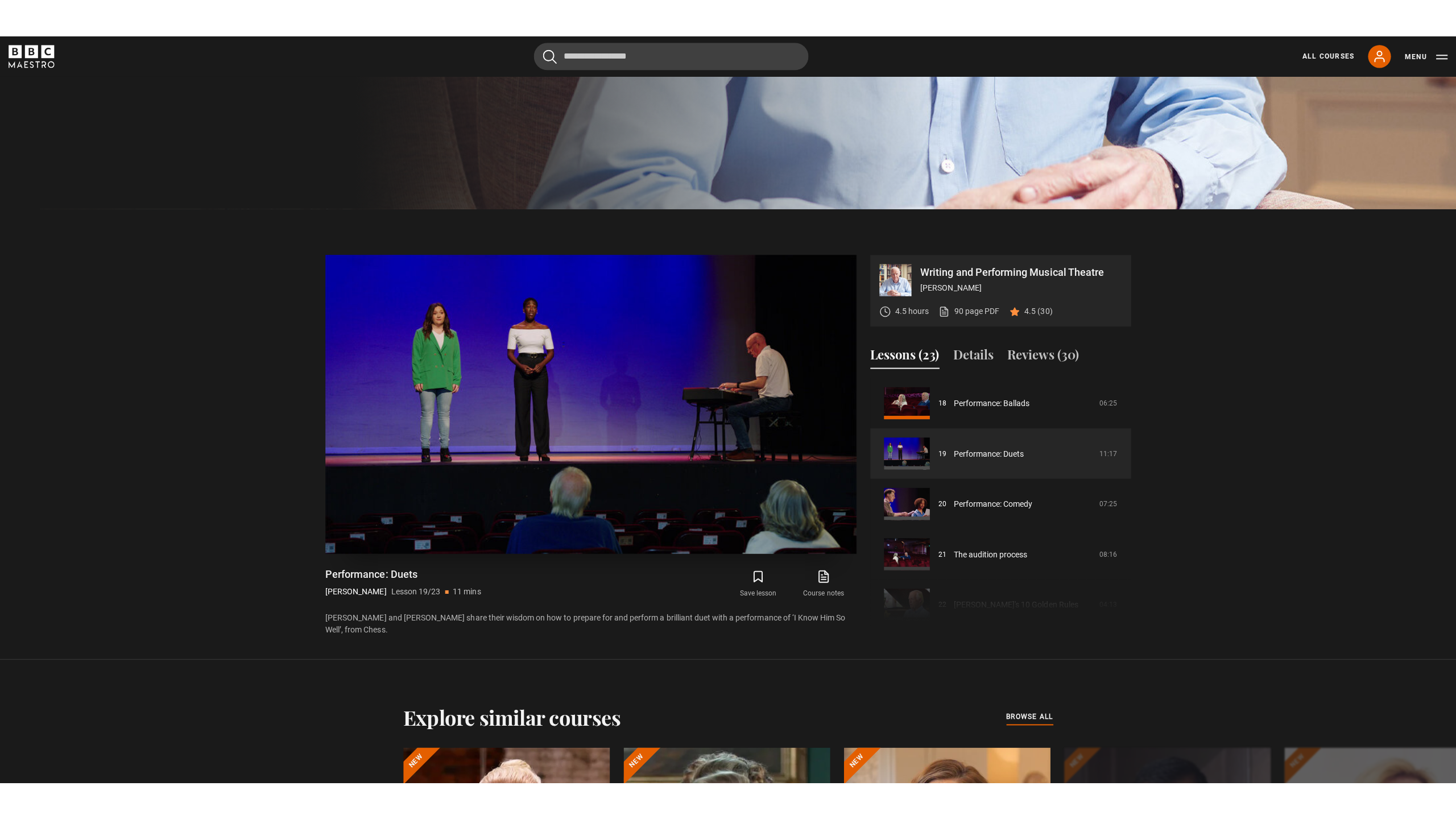
scroll to position [483, 0]
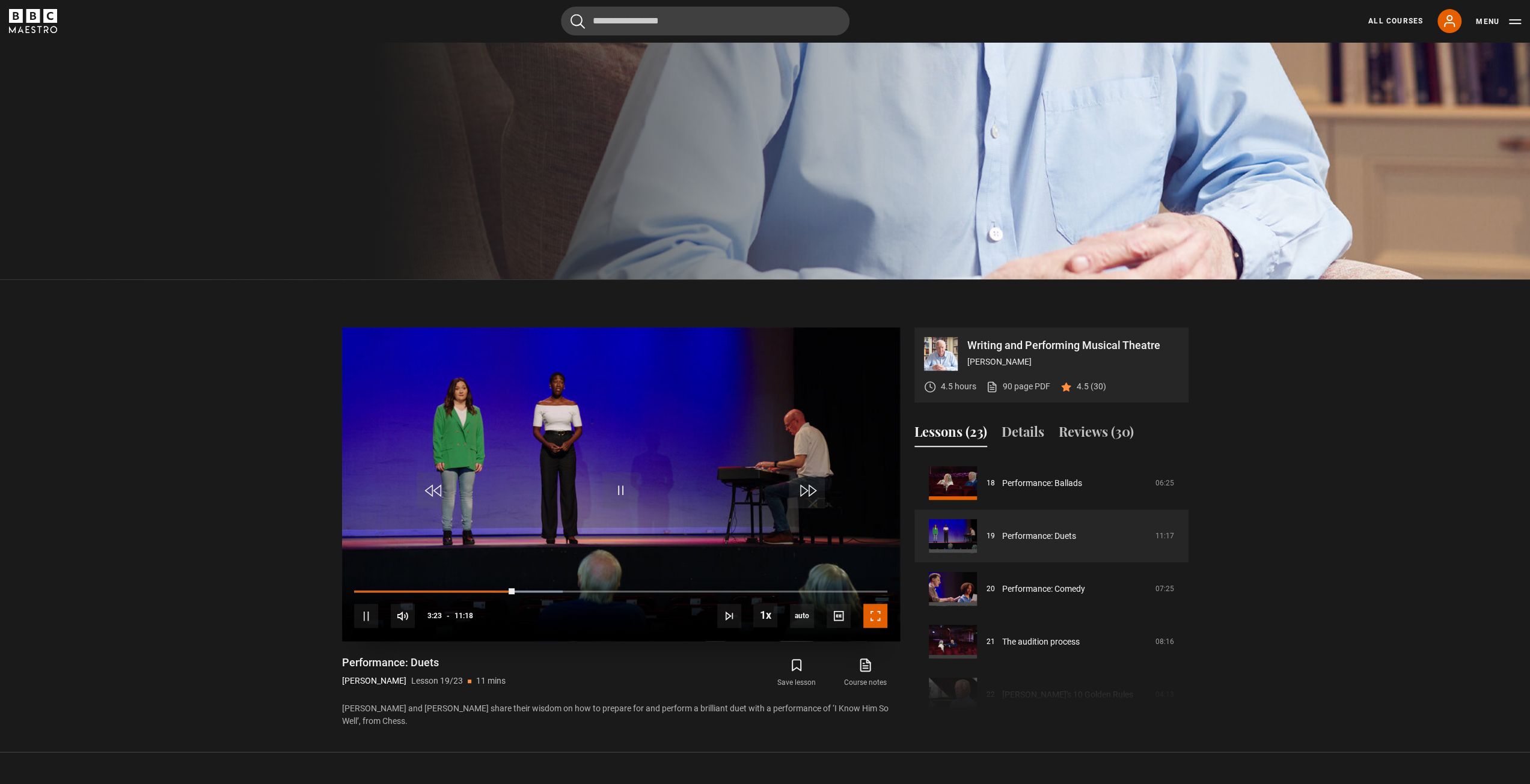
click at [874, 613] on span "Video Player" at bounding box center [875, 616] width 24 height 24
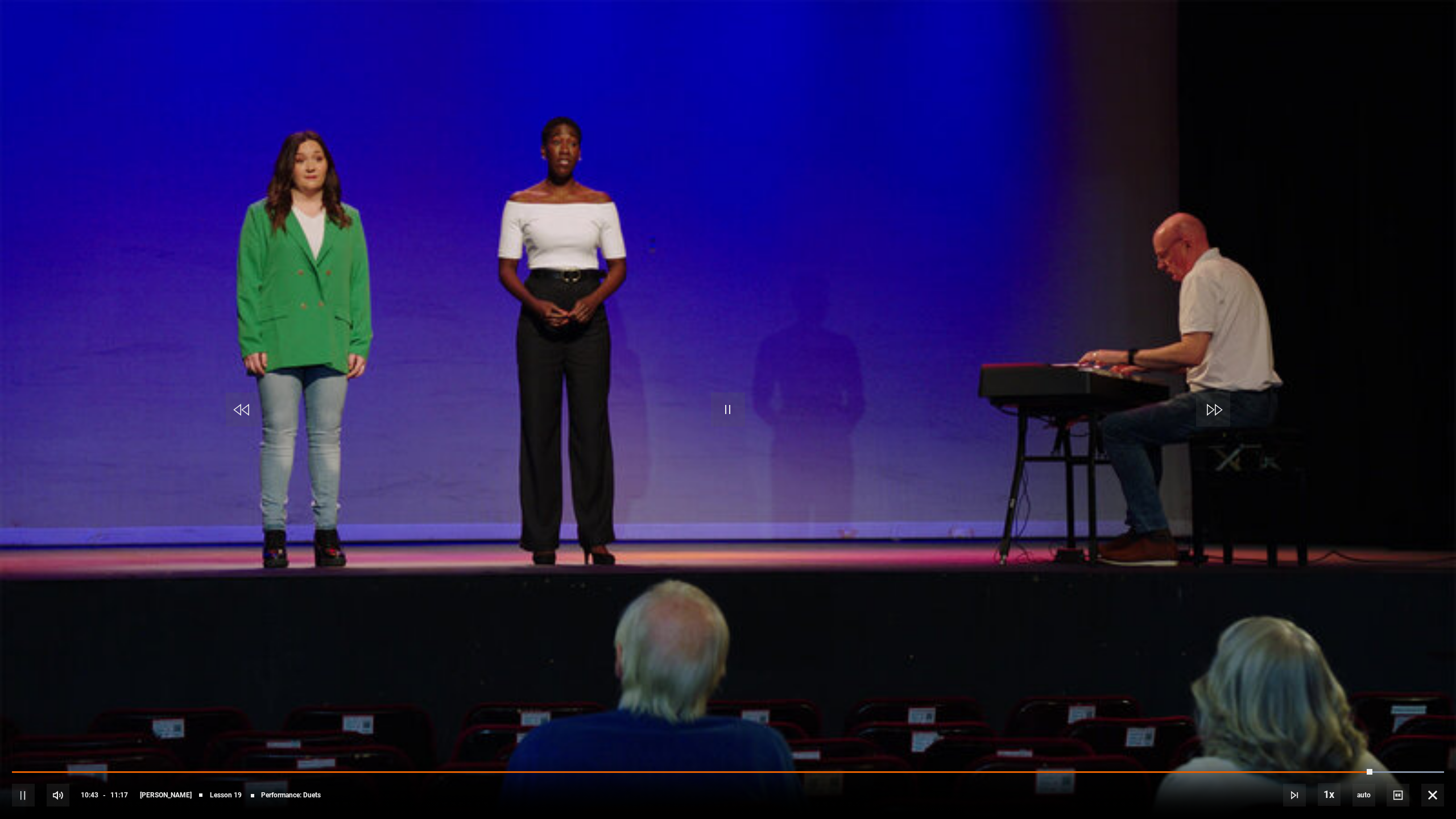
click at [802, 336] on video "Video Player" at bounding box center [728, 409] width 1456 height 819
